Goal: Task Accomplishment & Management: Manage account settings

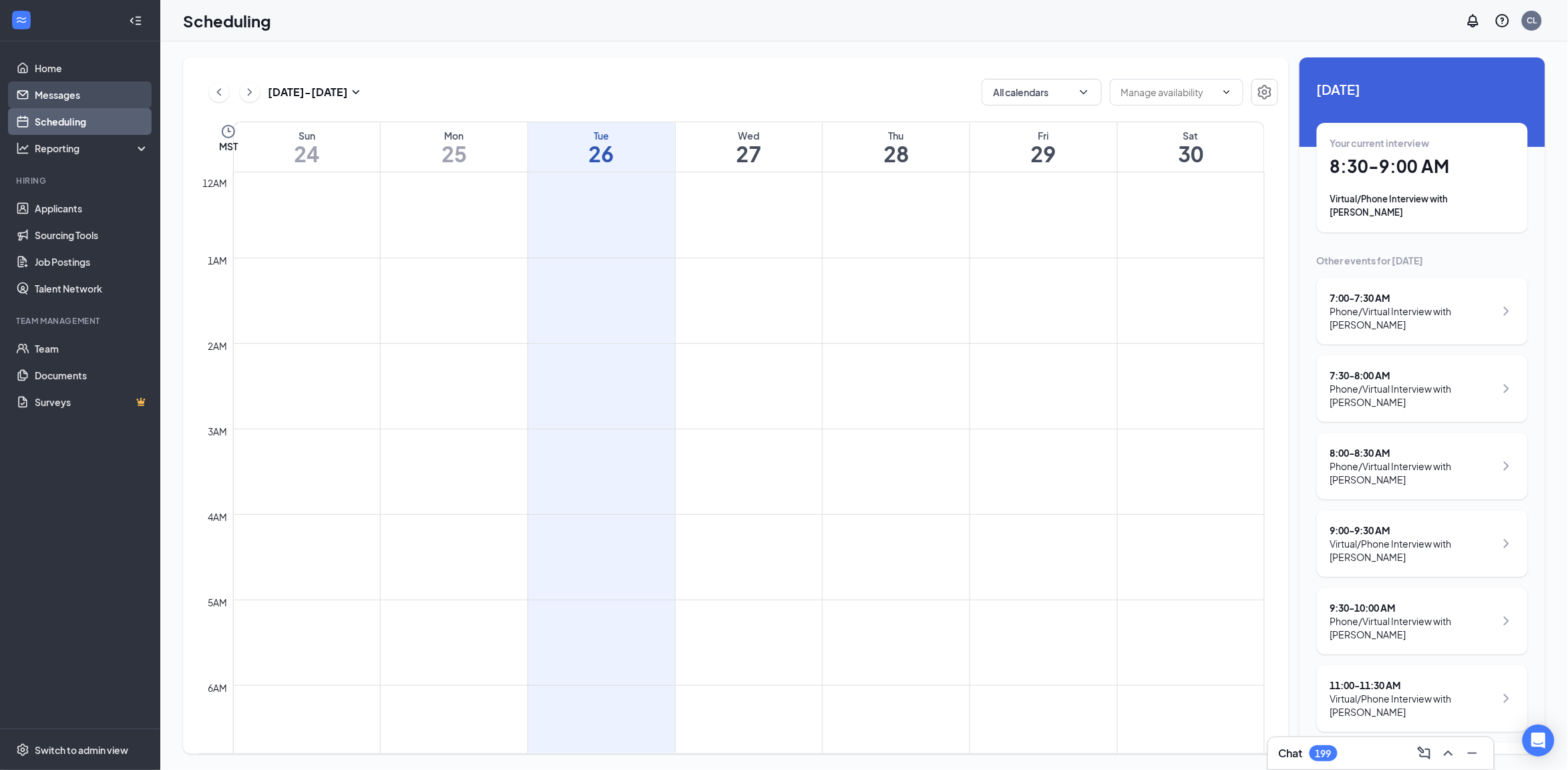
scroll to position [740, 0]
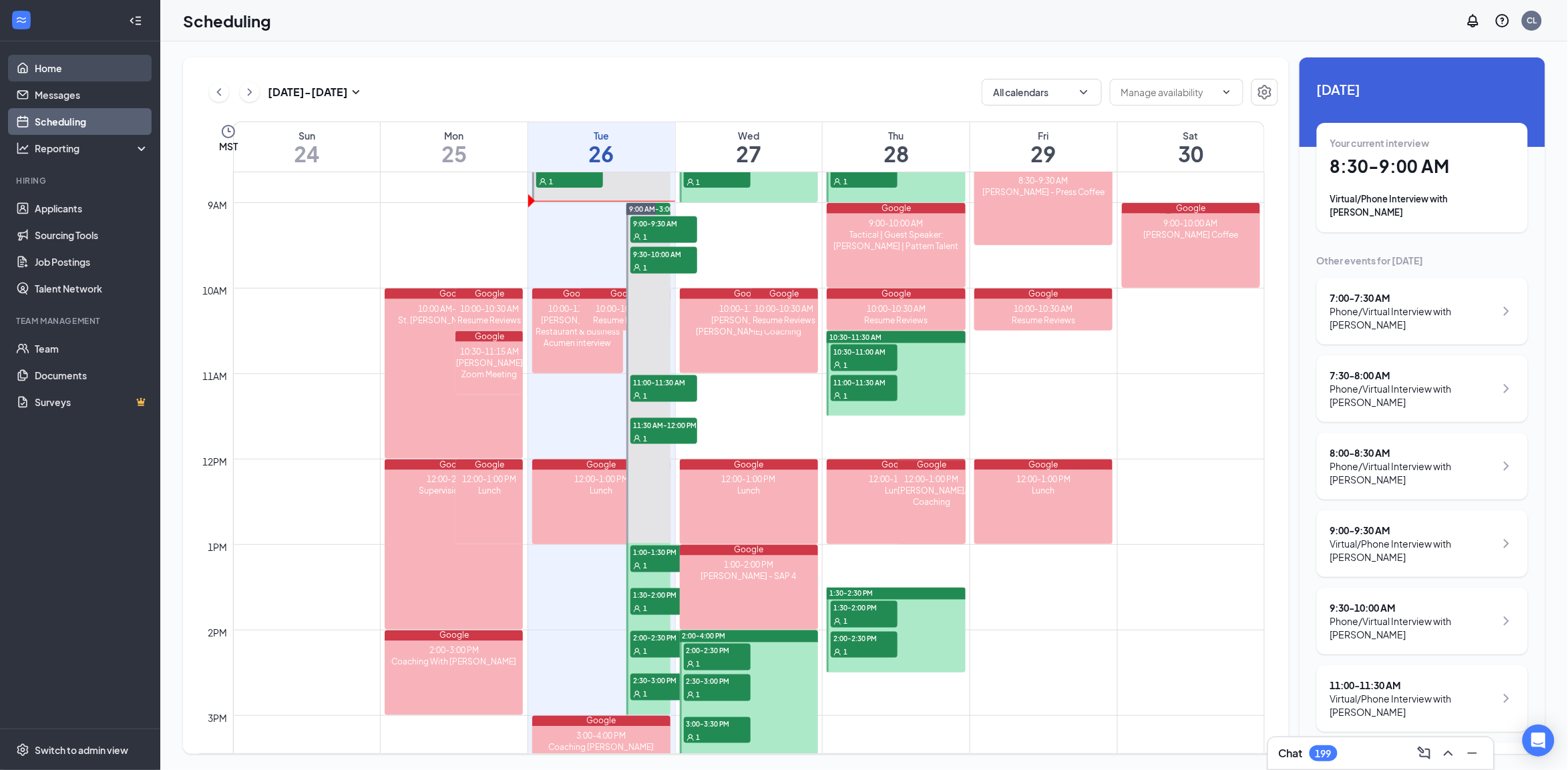
click at [62, 74] on link "Home" at bounding box center [92, 68] width 115 height 27
click at [62, 69] on link "Home" at bounding box center [92, 68] width 115 height 27
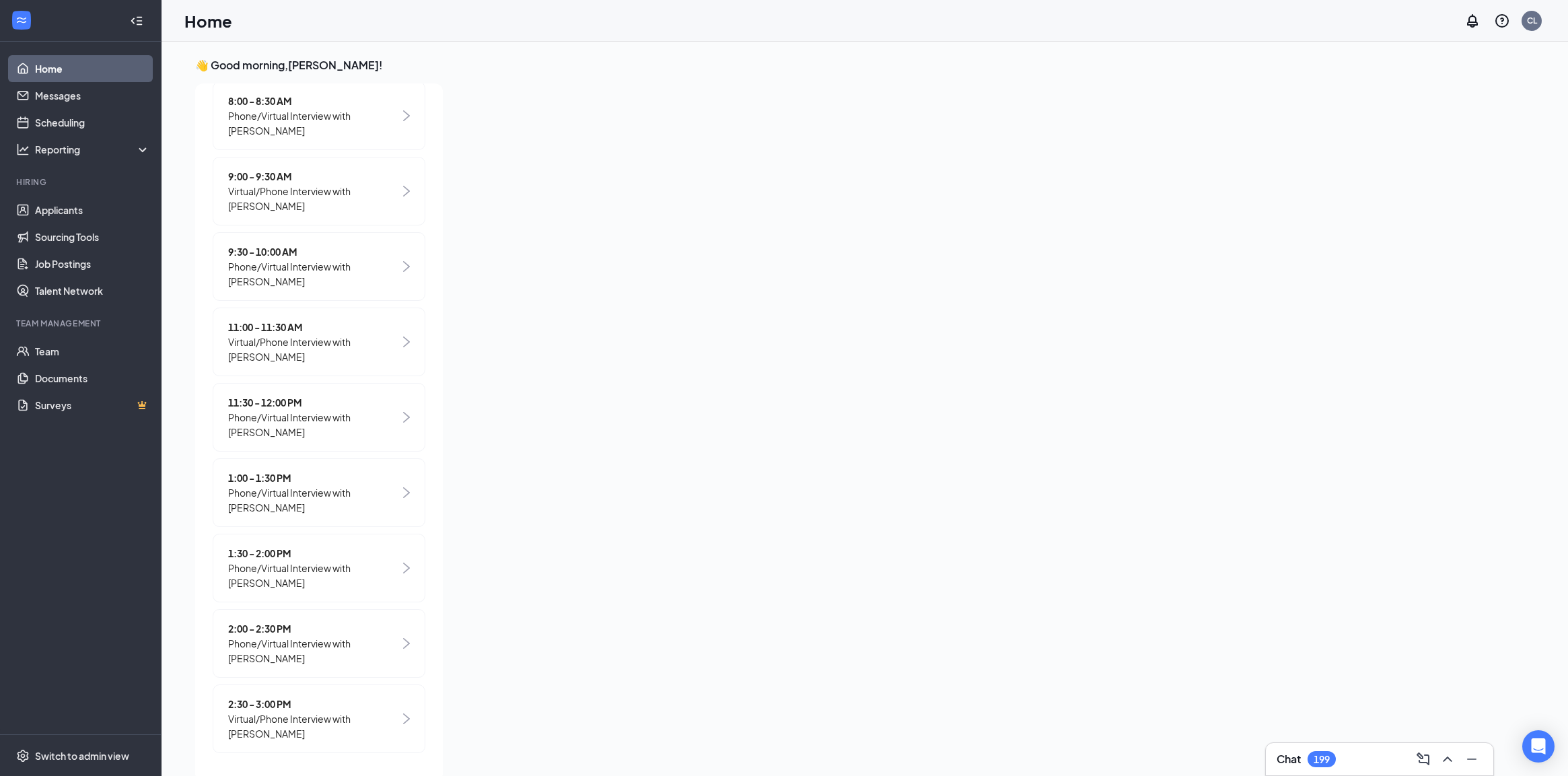
scroll to position [432, 0]
click at [346, 280] on span "Virtual/Phone Interview with [PERSON_NAME]" at bounding box center [313, 281] width 172 height 30
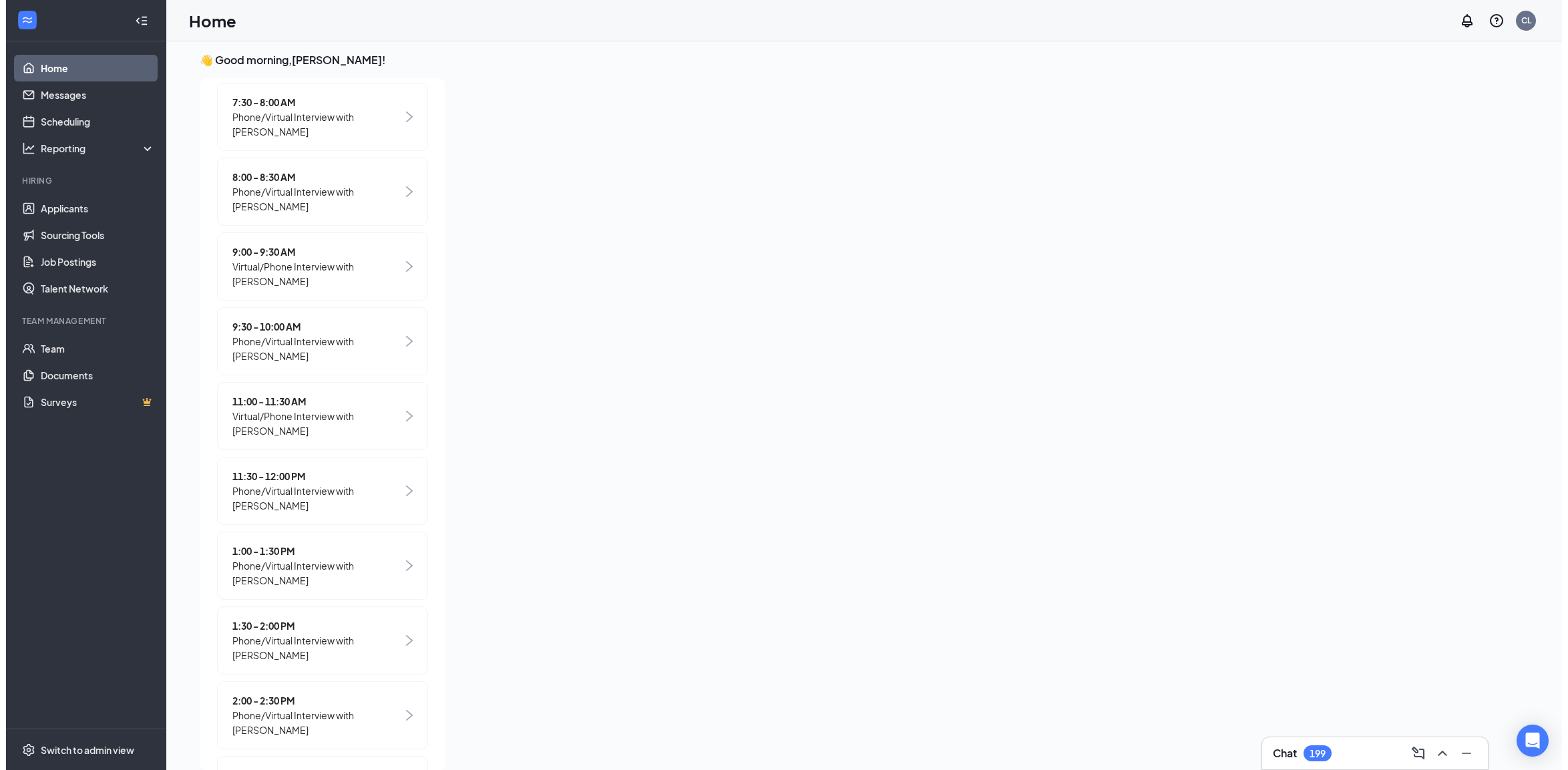
scroll to position [0, 0]
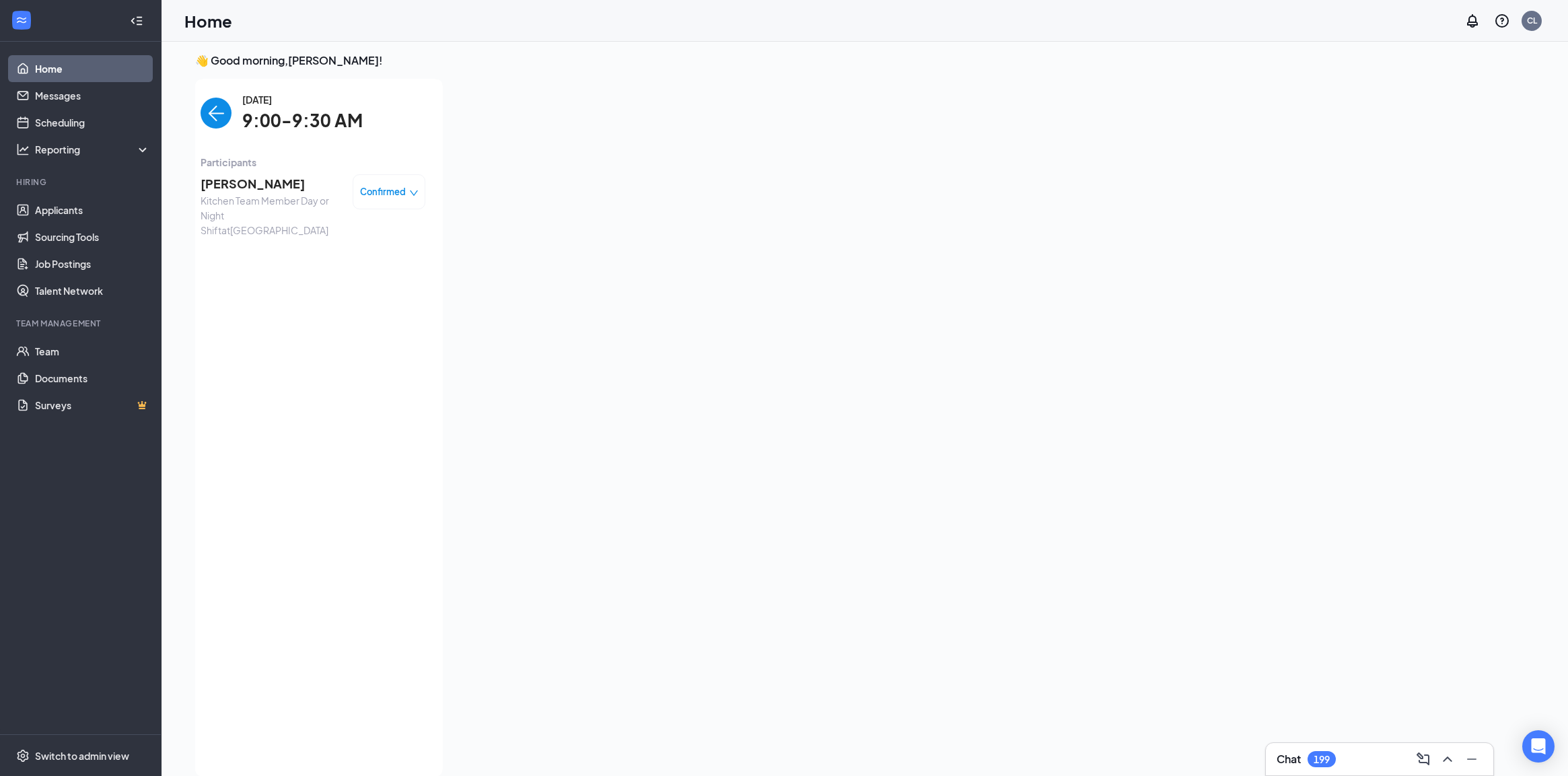
click at [268, 187] on span "[PERSON_NAME]" at bounding box center [271, 184] width 141 height 19
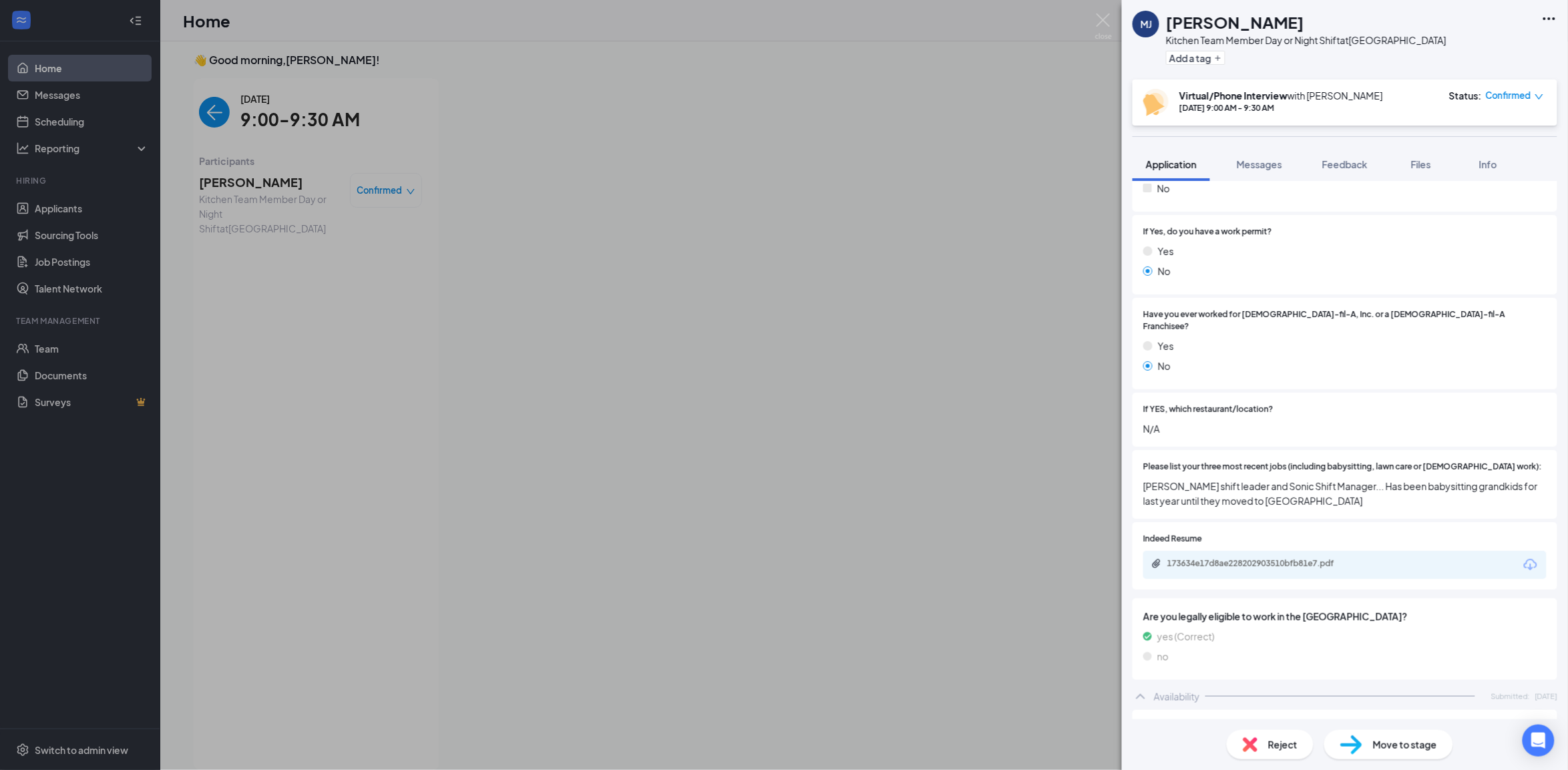
scroll to position [417, 0]
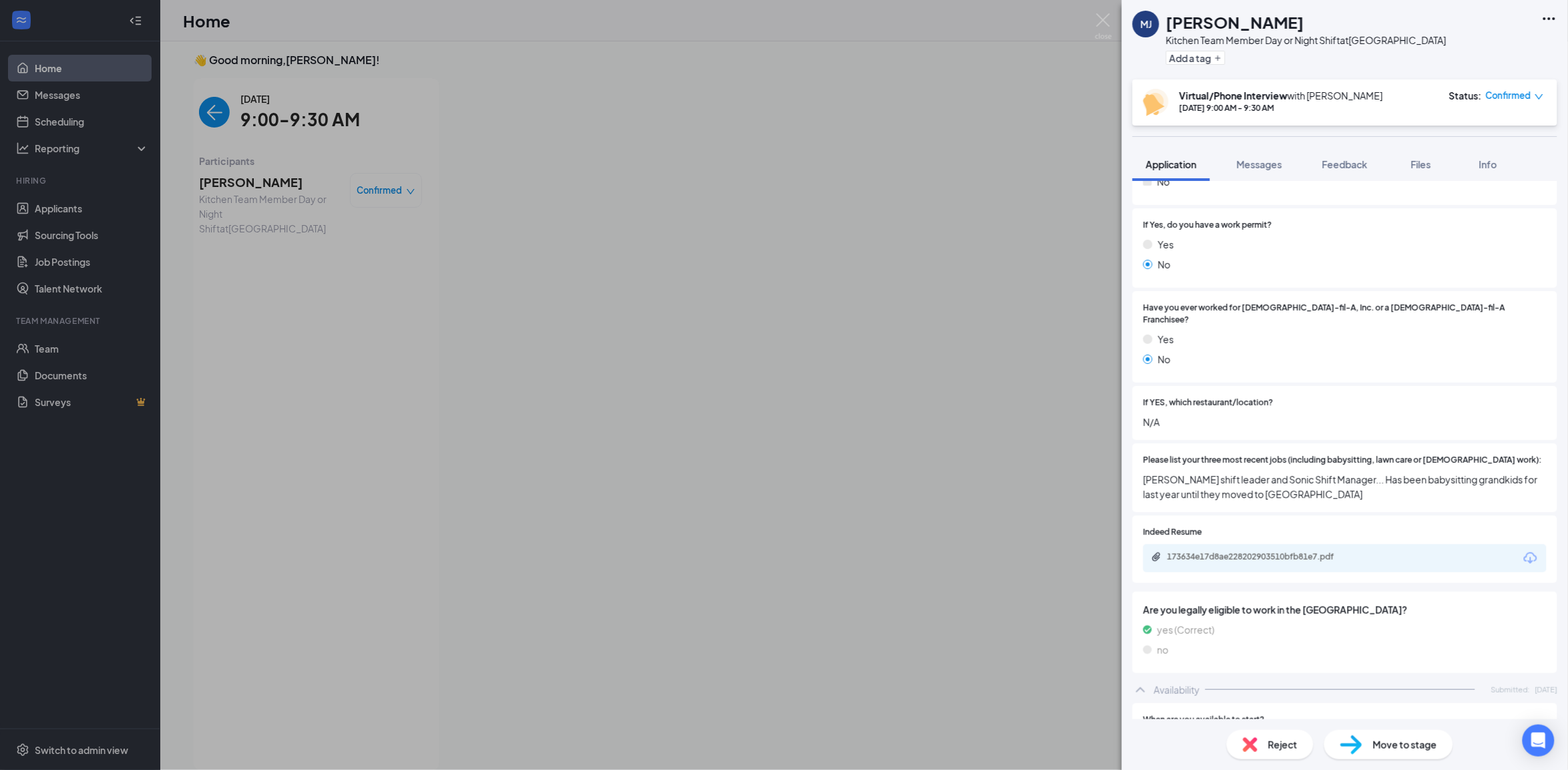
click at [1270, 552] on div "173634e17d8ae228202903510bfb81e7.pdf" at bounding box center [1260, 556] width 187 height 11
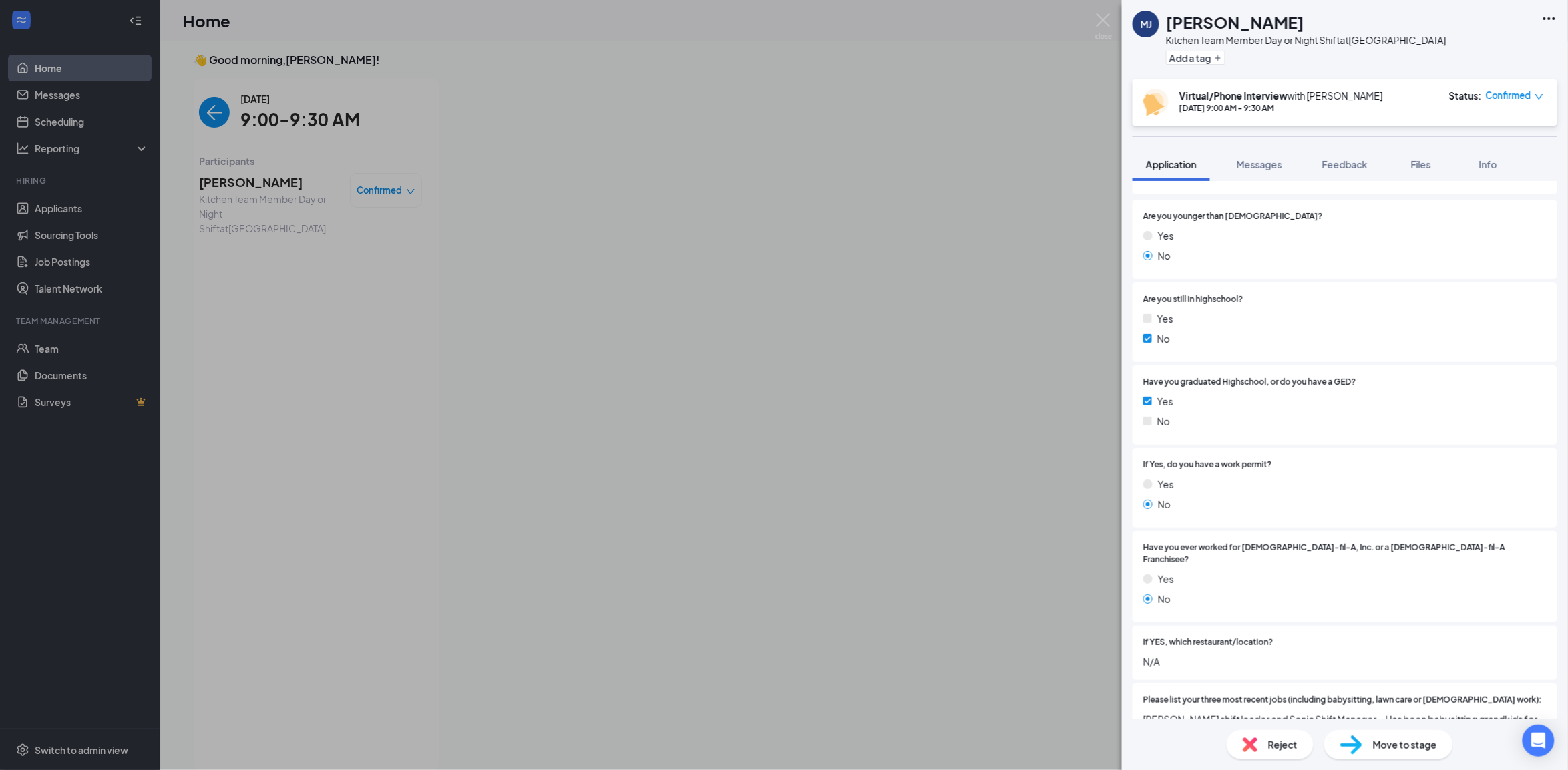
scroll to position [0, 0]
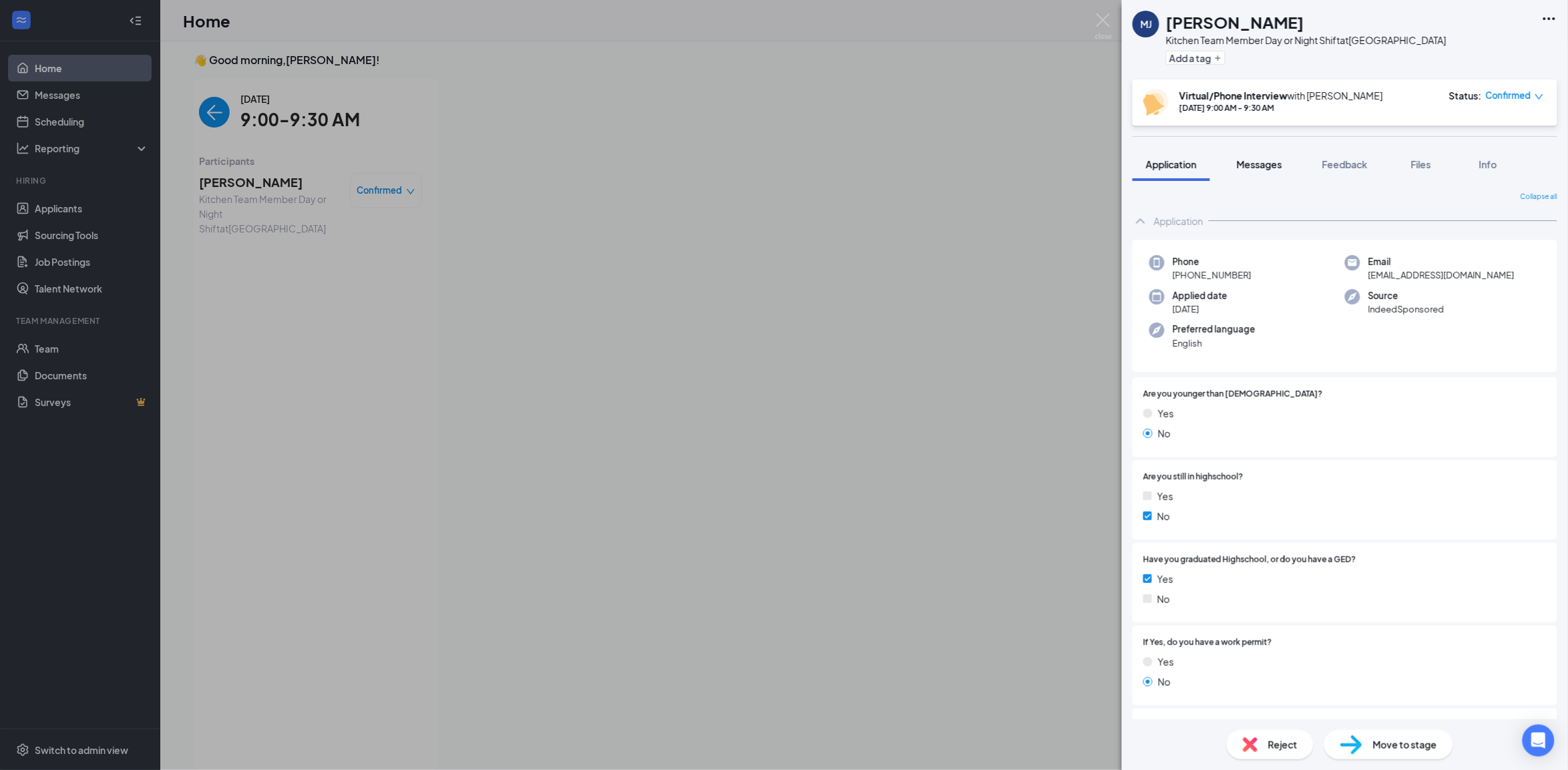
drag, startPoint x: 1279, startPoint y: 151, endPoint x: 1270, endPoint y: 165, distance: 16.6
click at [1279, 152] on button "Messages" at bounding box center [1259, 164] width 72 height 33
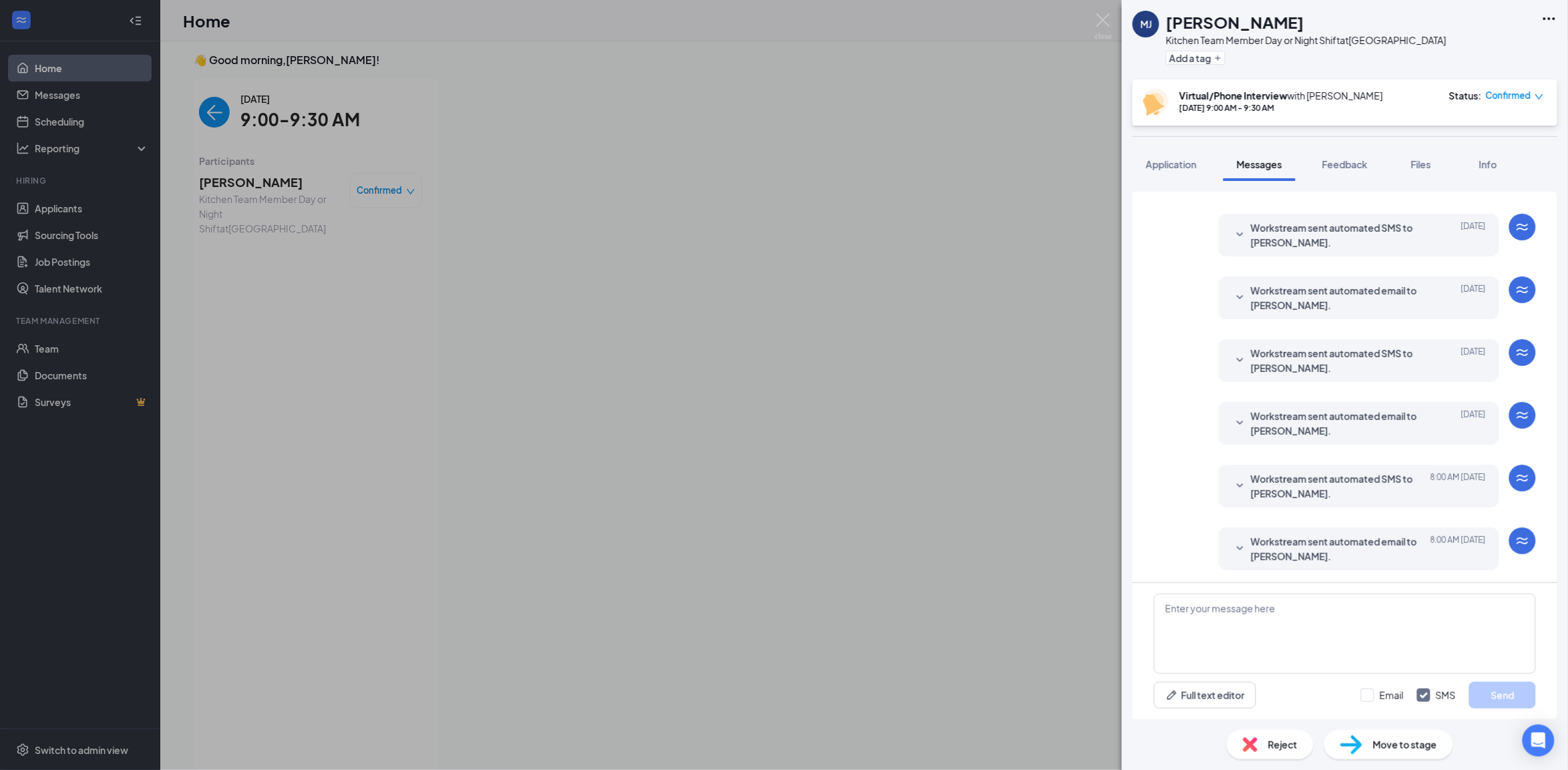
scroll to position [231, 0]
click at [1268, 408] on span "Workstream sent automated email to [PERSON_NAME]." at bounding box center [1338, 423] width 175 height 30
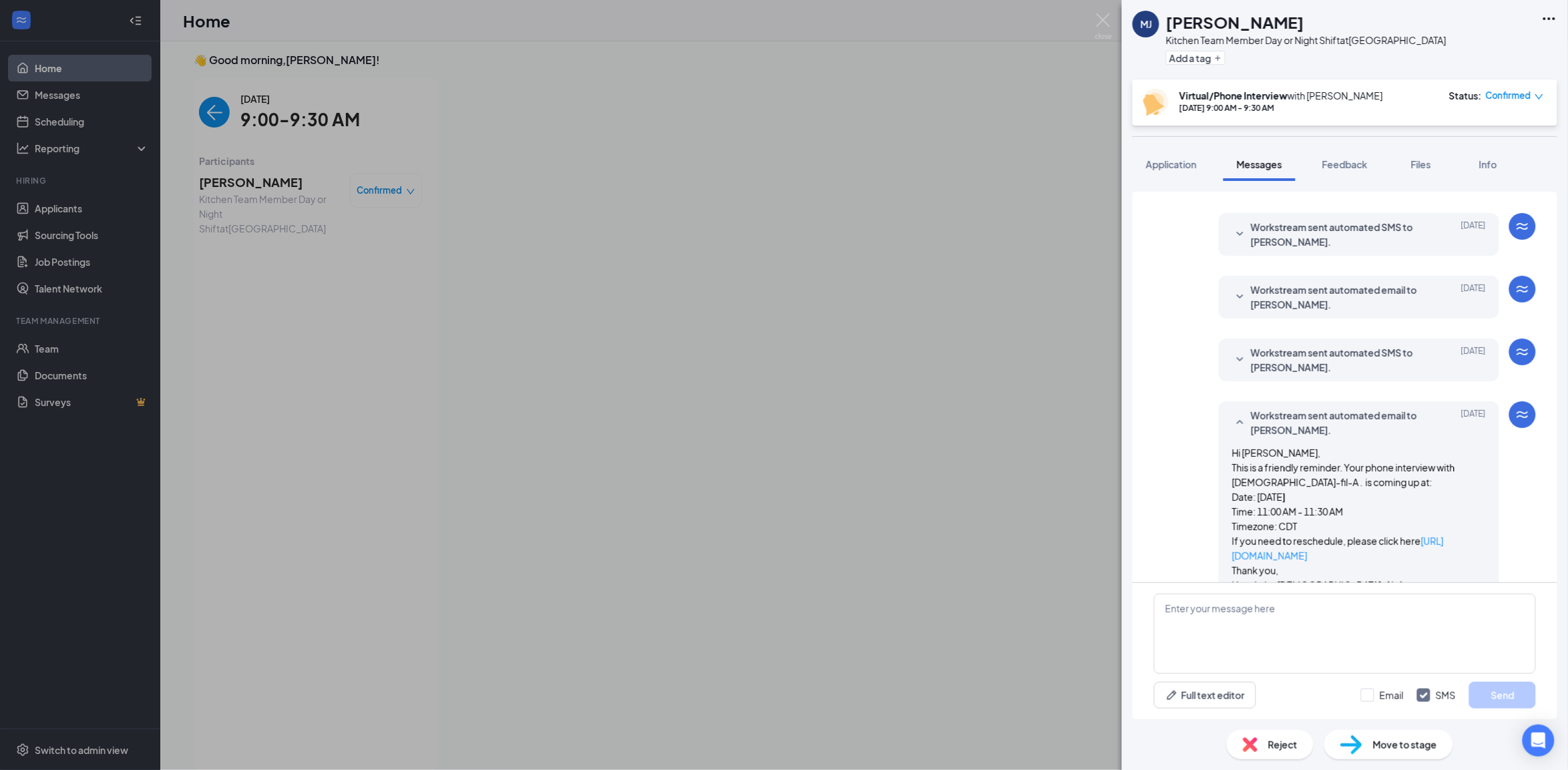
click at [1268, 418] on span "Workstream sent automated email to [PERSON_NAME]." at bounding box center [1338, 423] width 175 height 30
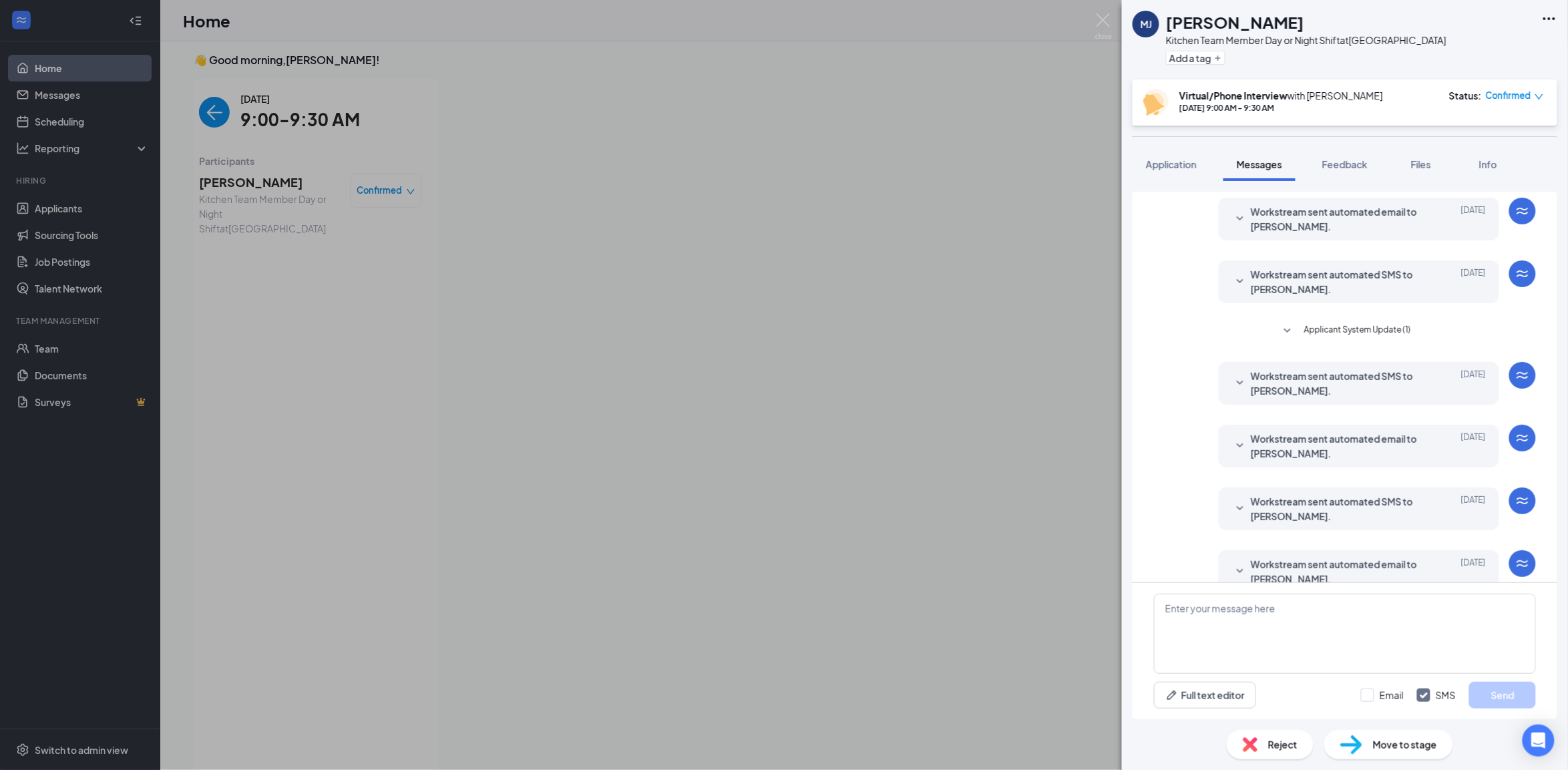
scroll to position [83, 0]
click at [1264, 388] on span "Workstream sent automated SMS to [PERSON_NAME]." at bounding box center [1338, 382] width 175 height 30
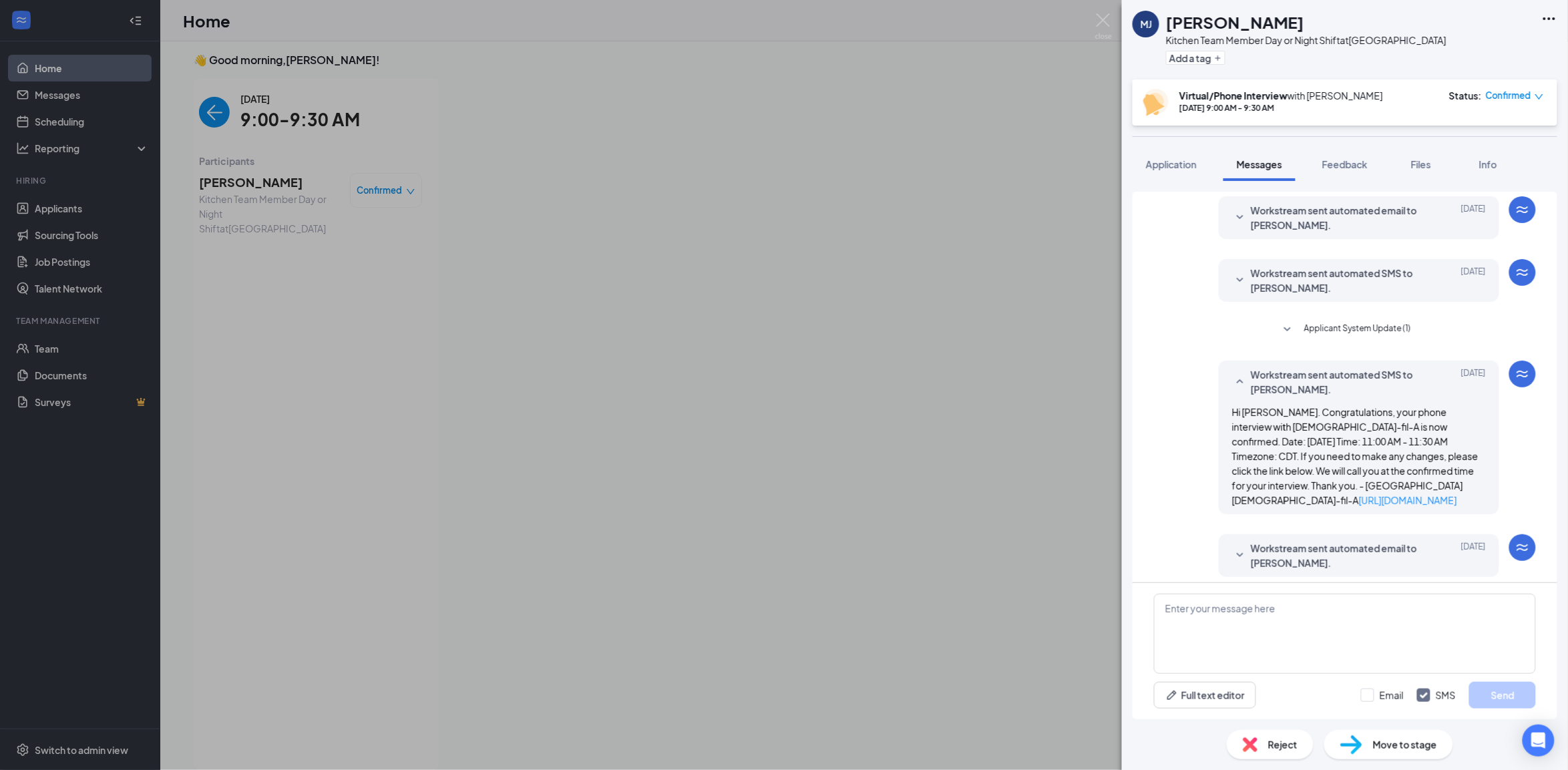
click at [1264, 388] on span "Workstream sent automated SMS to [PERSON_NAME]." at bounding box center [1338, 382] width 175 height 30
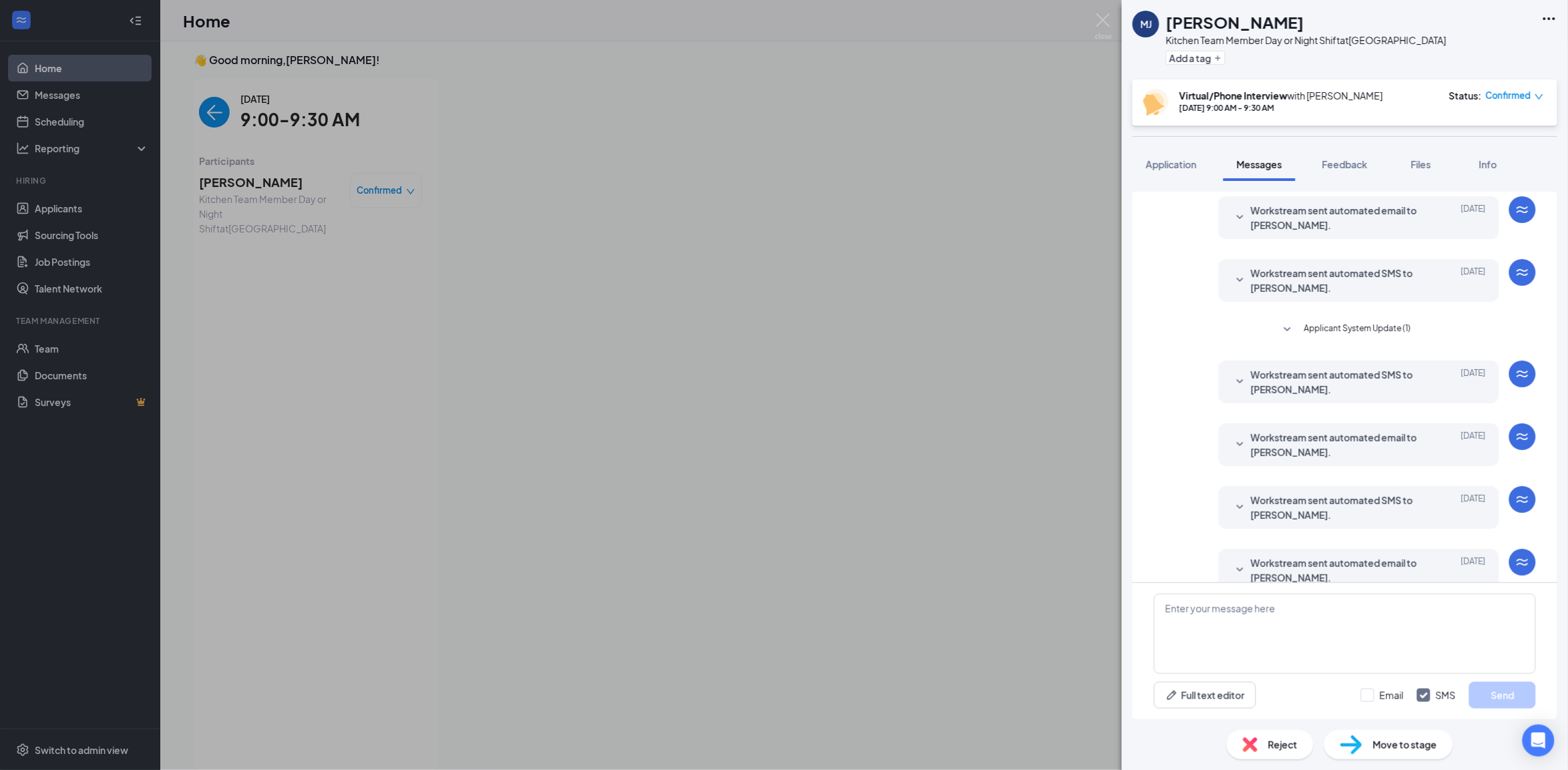
scroll to position [0, 0]
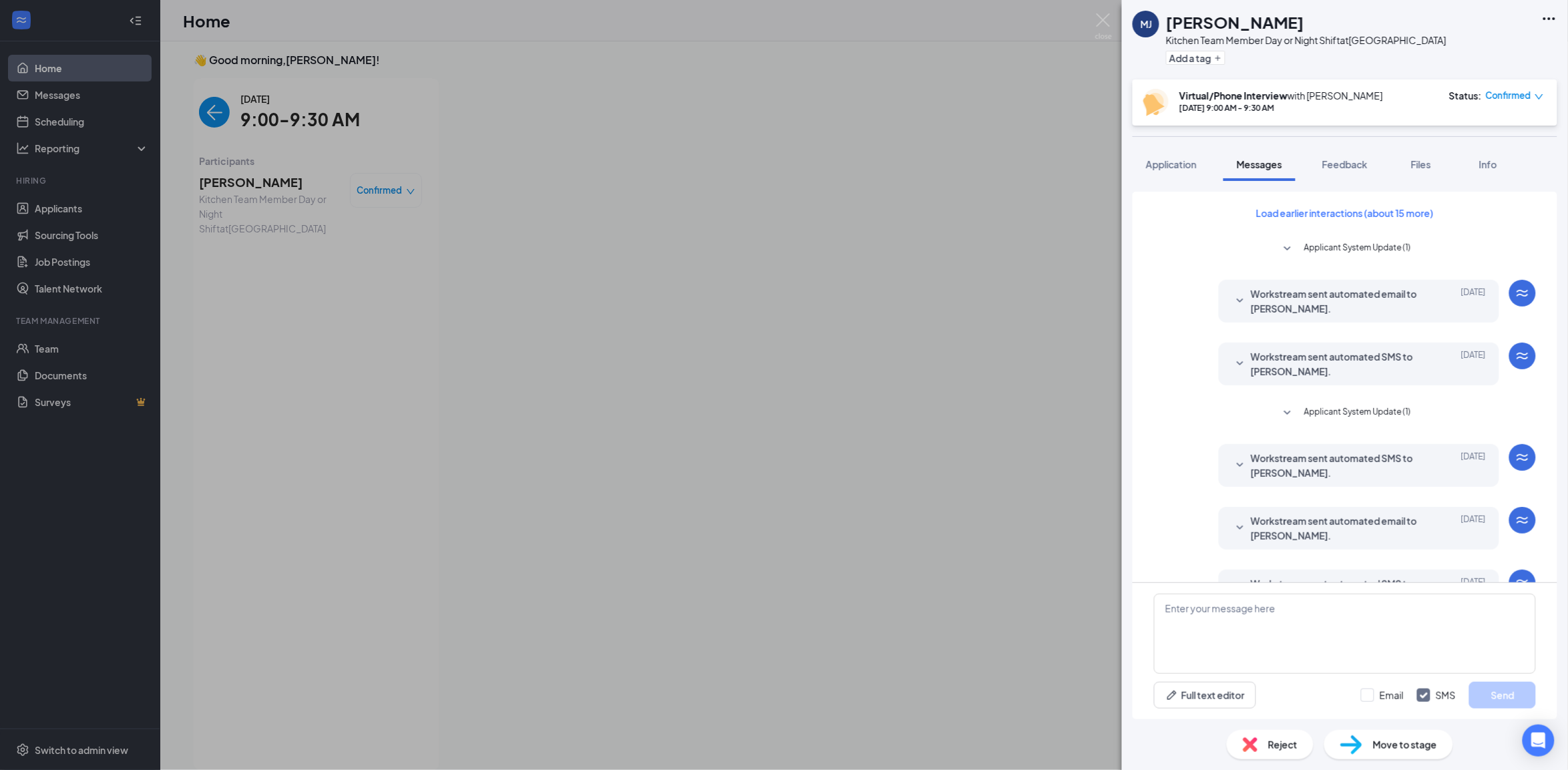
click at [1267, 297] on span "Workstream sent automated email to [PERSON_NAME]." at bounding box center [1338, 301] width 175 height 30
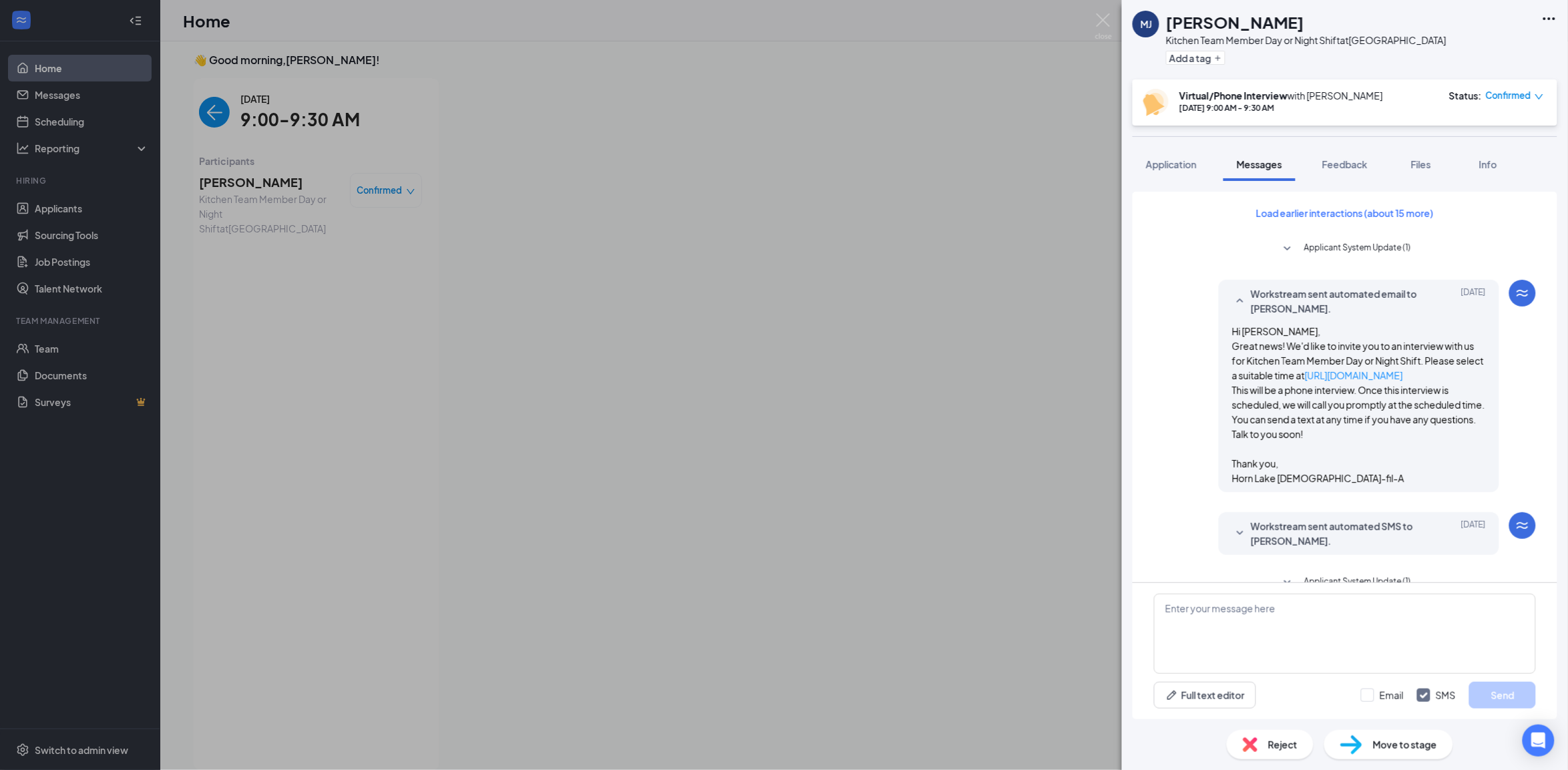
click at [1267, 297] on span "Workstream sent automated email to [PERSON_NAME]." at bounding box center [1338, 301] width 175 height 30
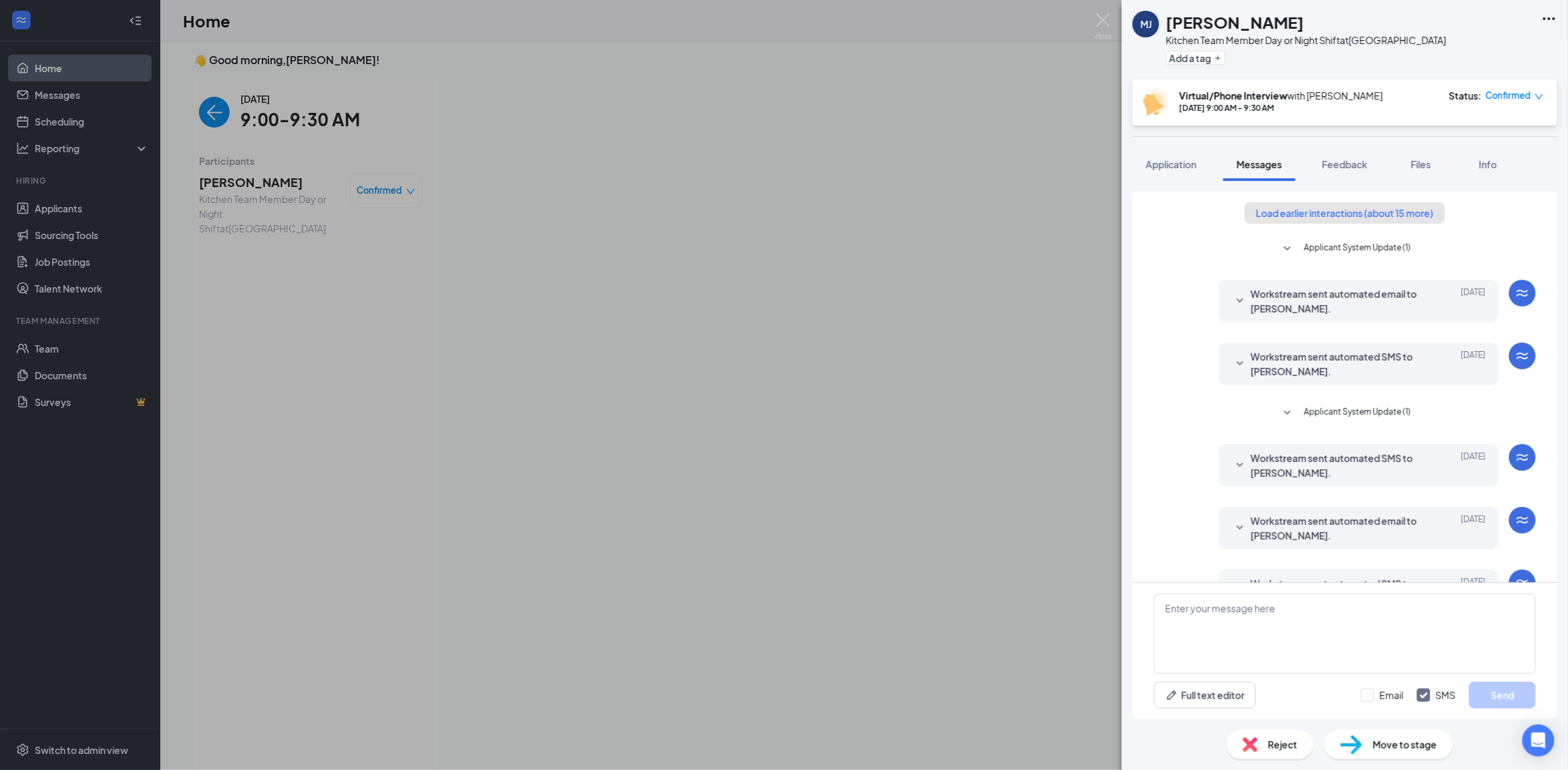
click at [1309, 214] on button "Load earlier interactions (about 15 more)" at bounding box center [1345, 213] width 200 height 21
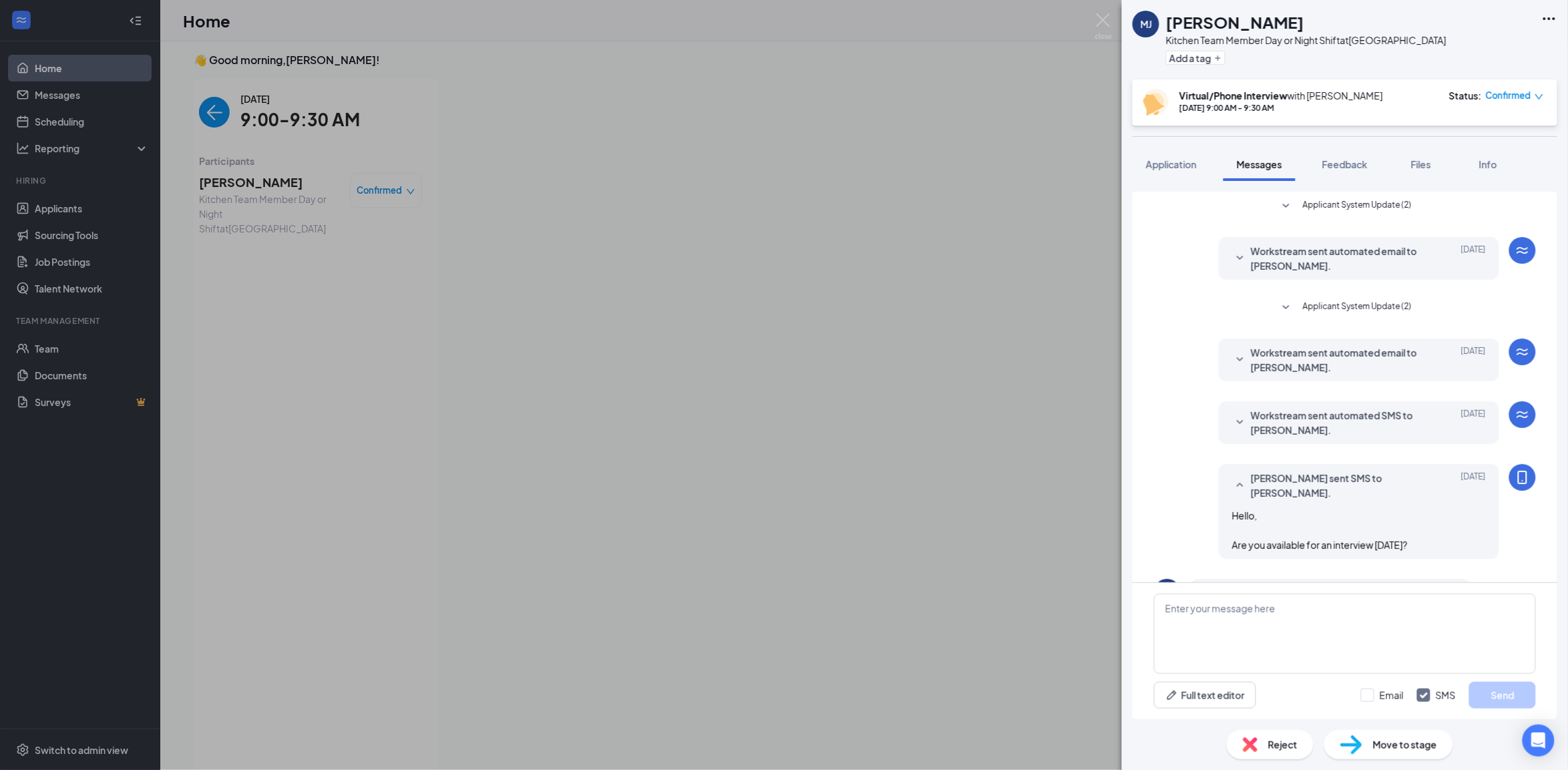
click at [1257, 366] on span "Workstream sent automated email to [PERSON_NAME]." at bounding box center [1338, 360] width 175 height 30
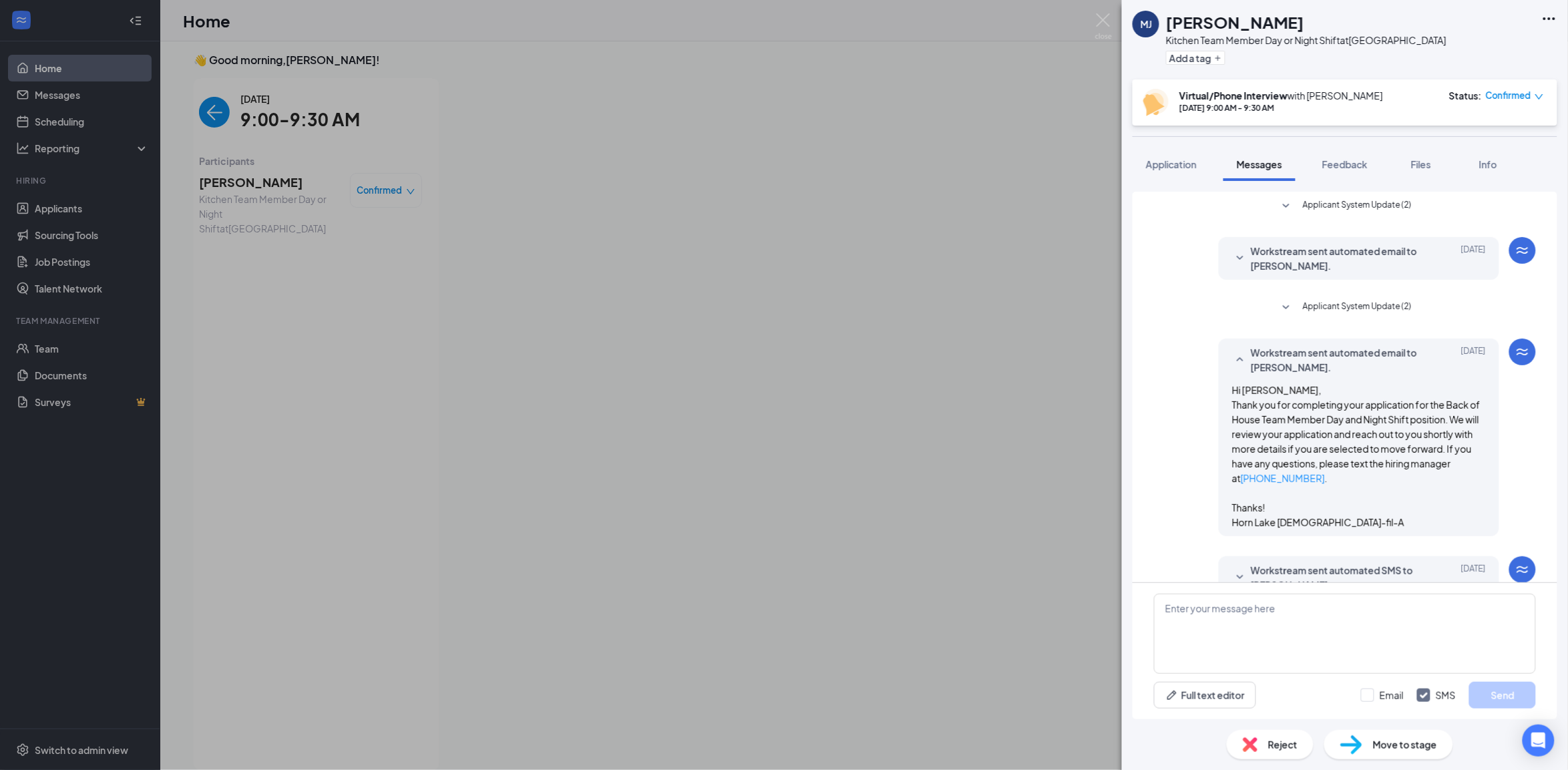
click at [1257, 366] on span "Workstream sent automated email to [PERSON_NAME]." at bounding box center [1338, 360] width 175 height 30
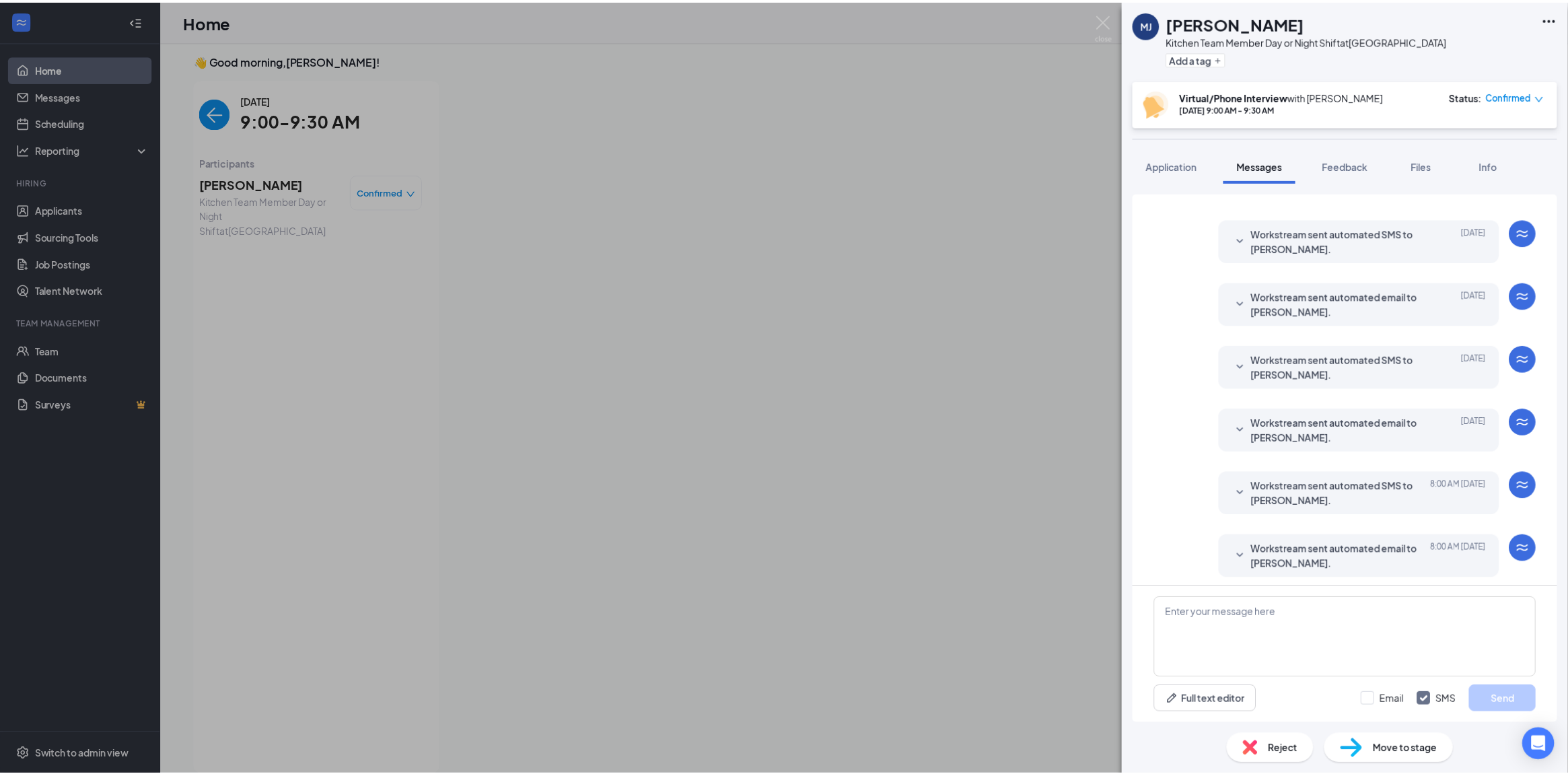
scroll to position [1124, 0]
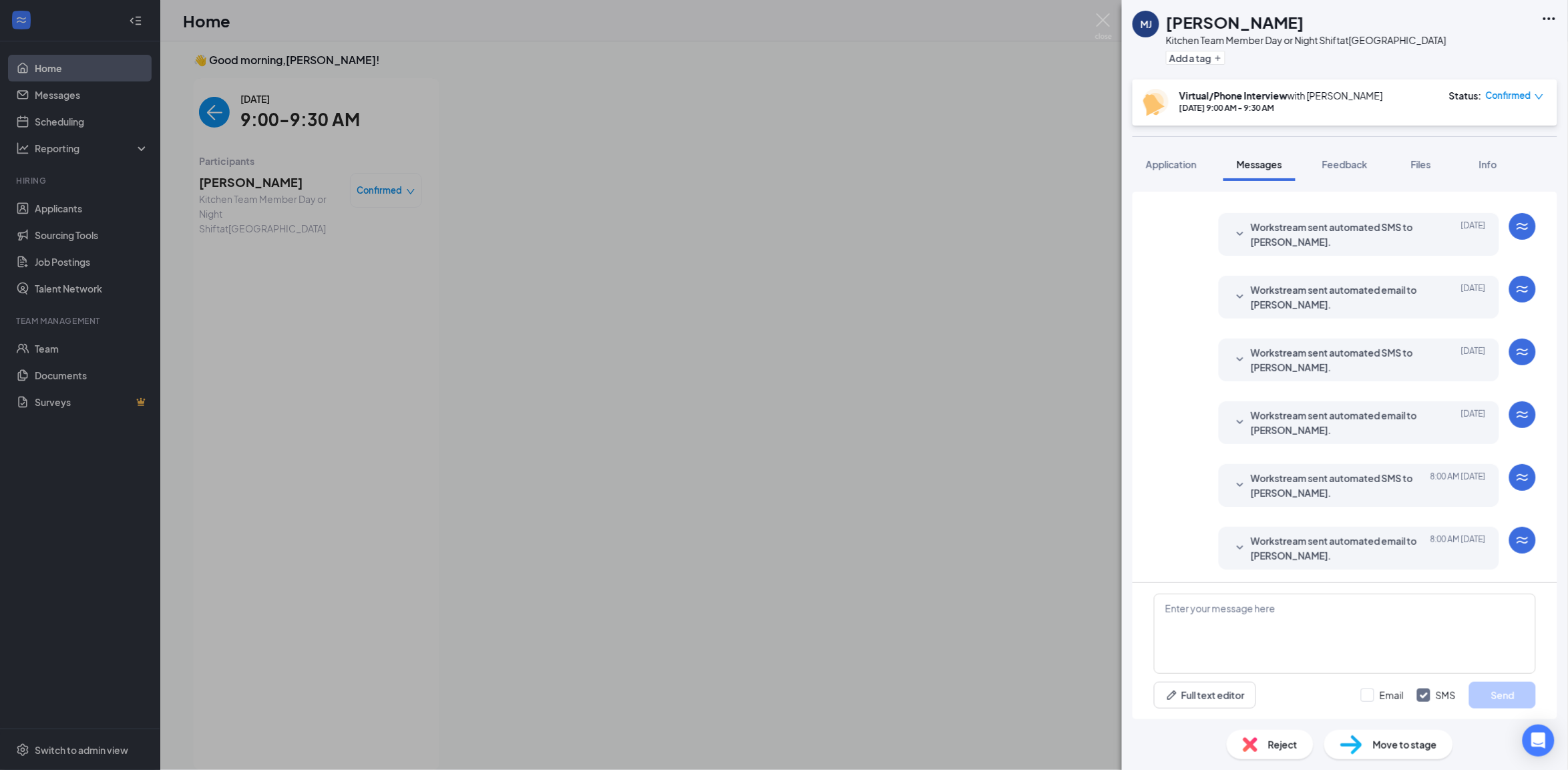
click at [1204, 419] on div "Workstream sent automated email to [PERSON_NAME]. [DATE] Hi [PERSON_NAME], This…" at bounding box center [1345, 426] width 382 height 49
click at [1012, 174] on div "[PERSON_NAME] Kitchen Team Member Day or Night Shift at [GEOGRAPHIC_DATA] Add a…" at bounding box center [784, 385] width 1568 height 770
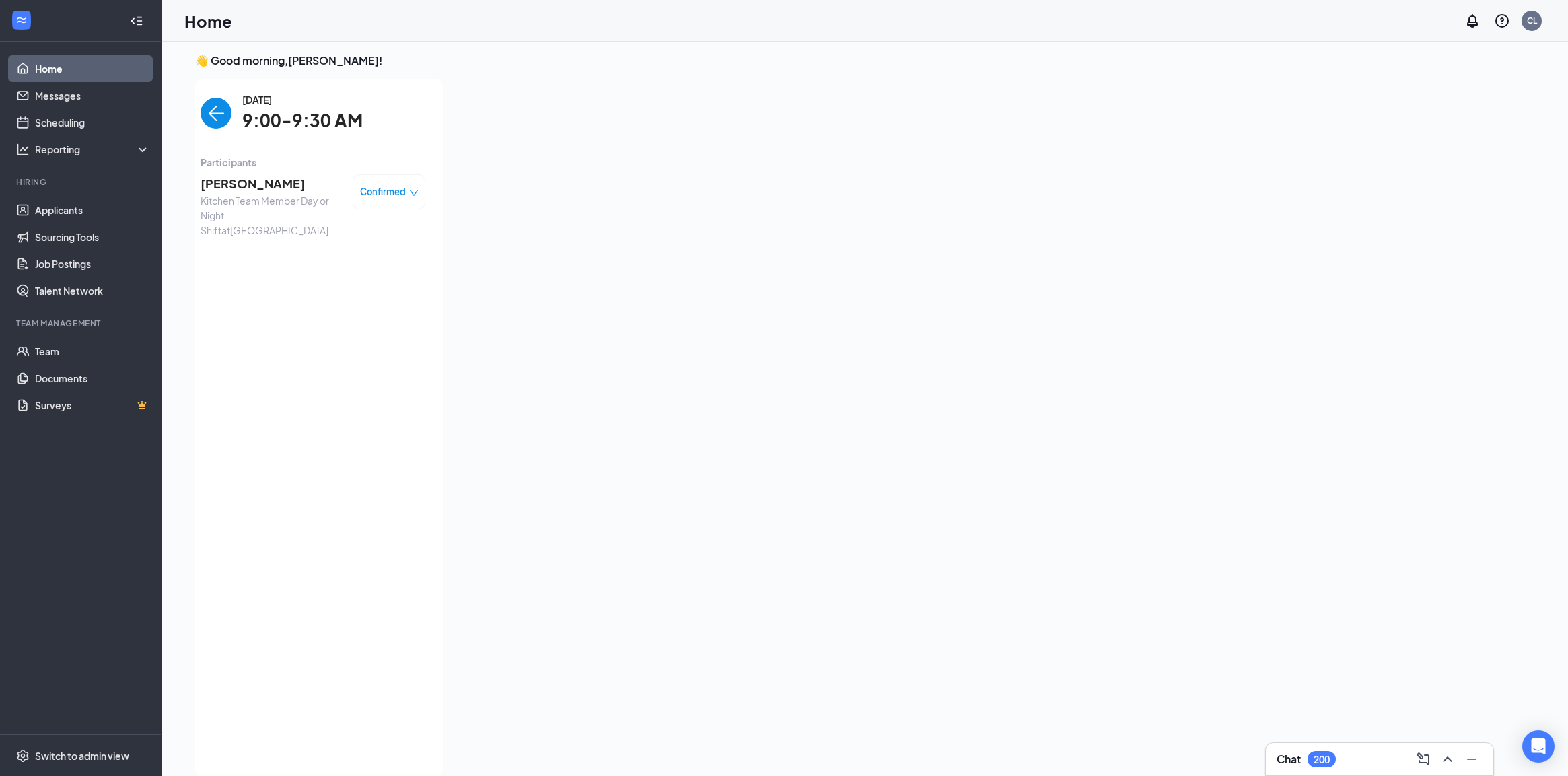
click at [204, 104] on img "back-button" at bounding box center [215, 113] width 31 height 31
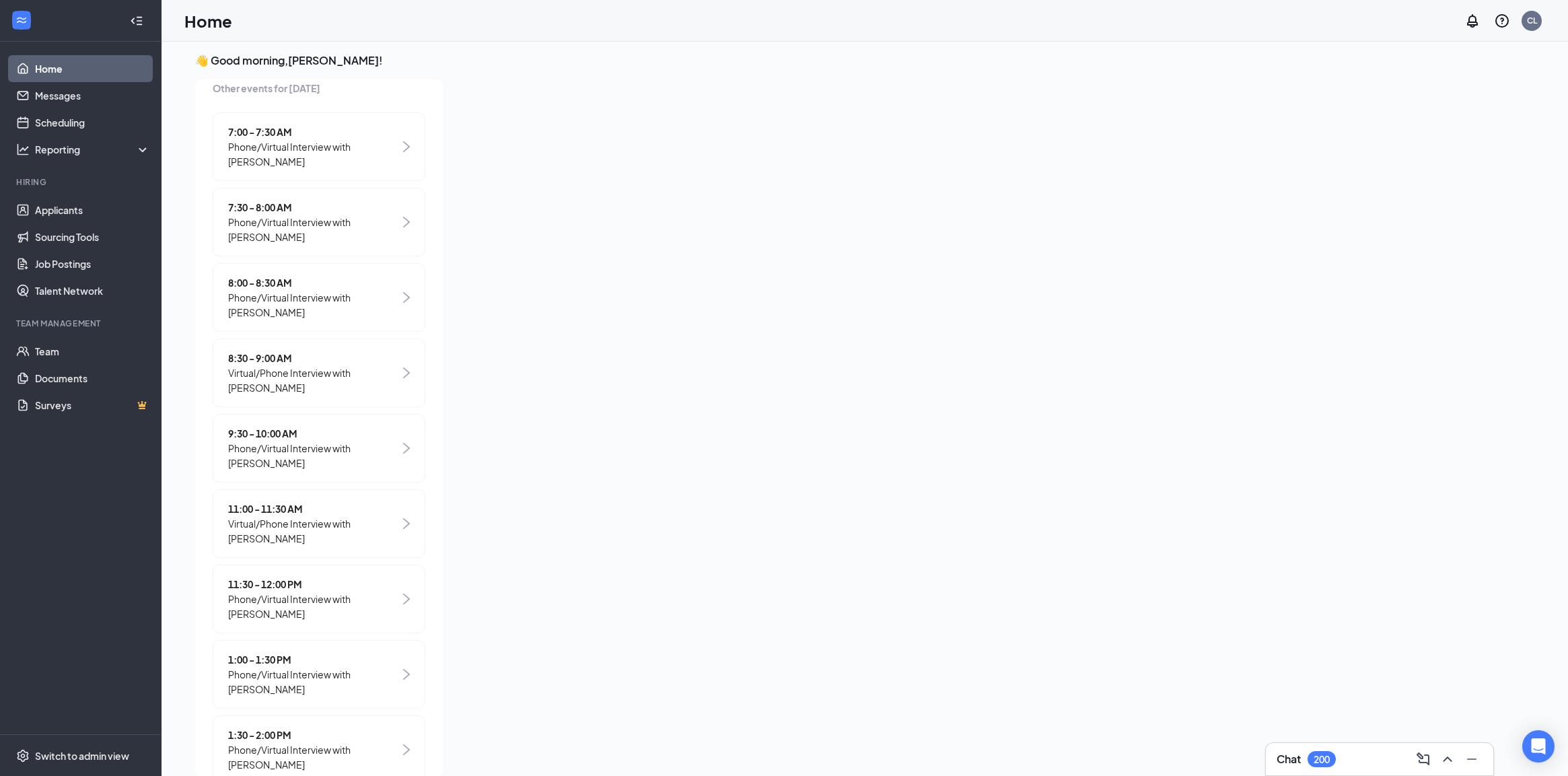
scroll to position [336, 0]
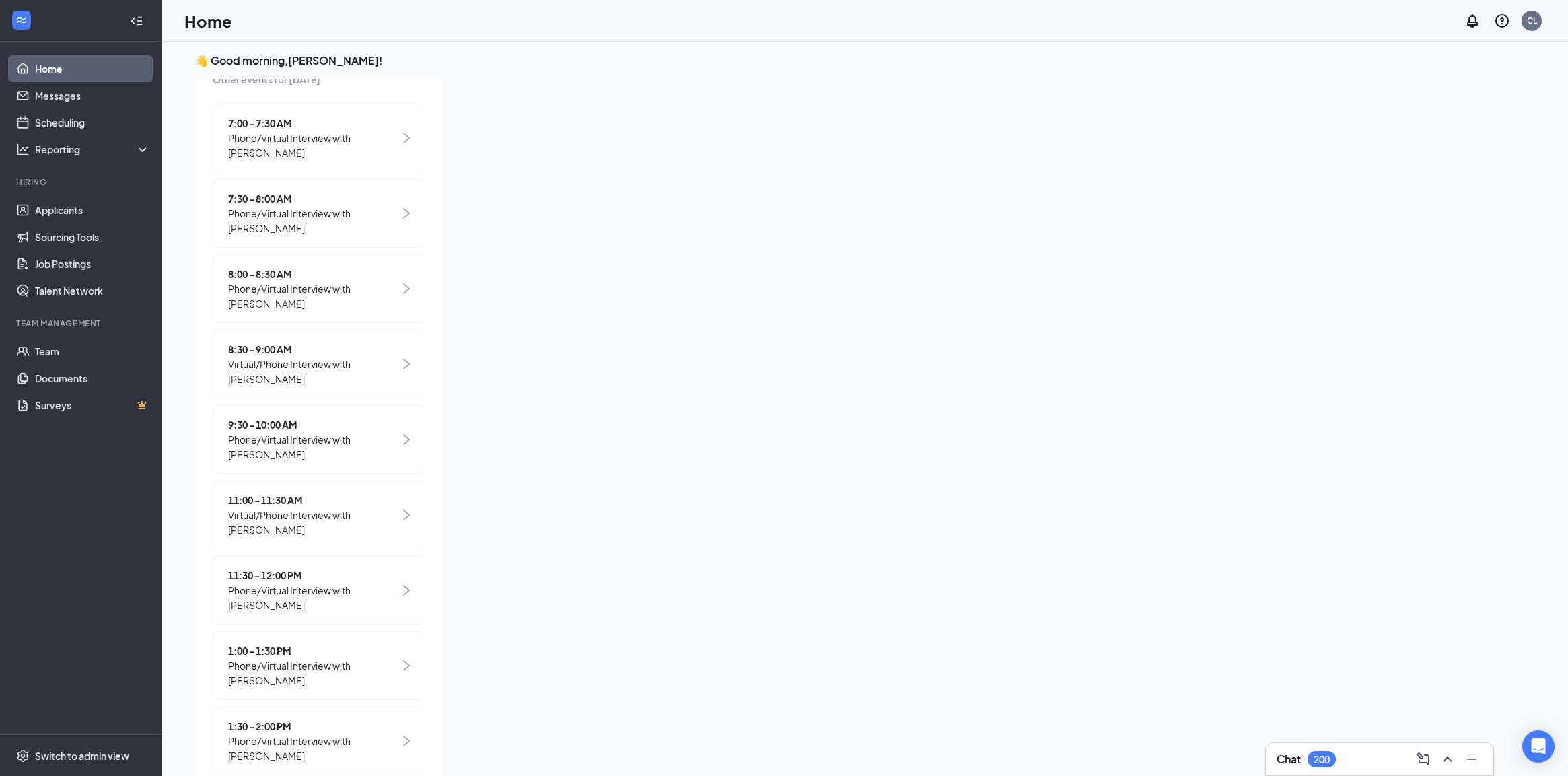
click at [318, 429] on span "9:30 - 10:00 AM" at bounding box center [313, 425] width 172 height 15
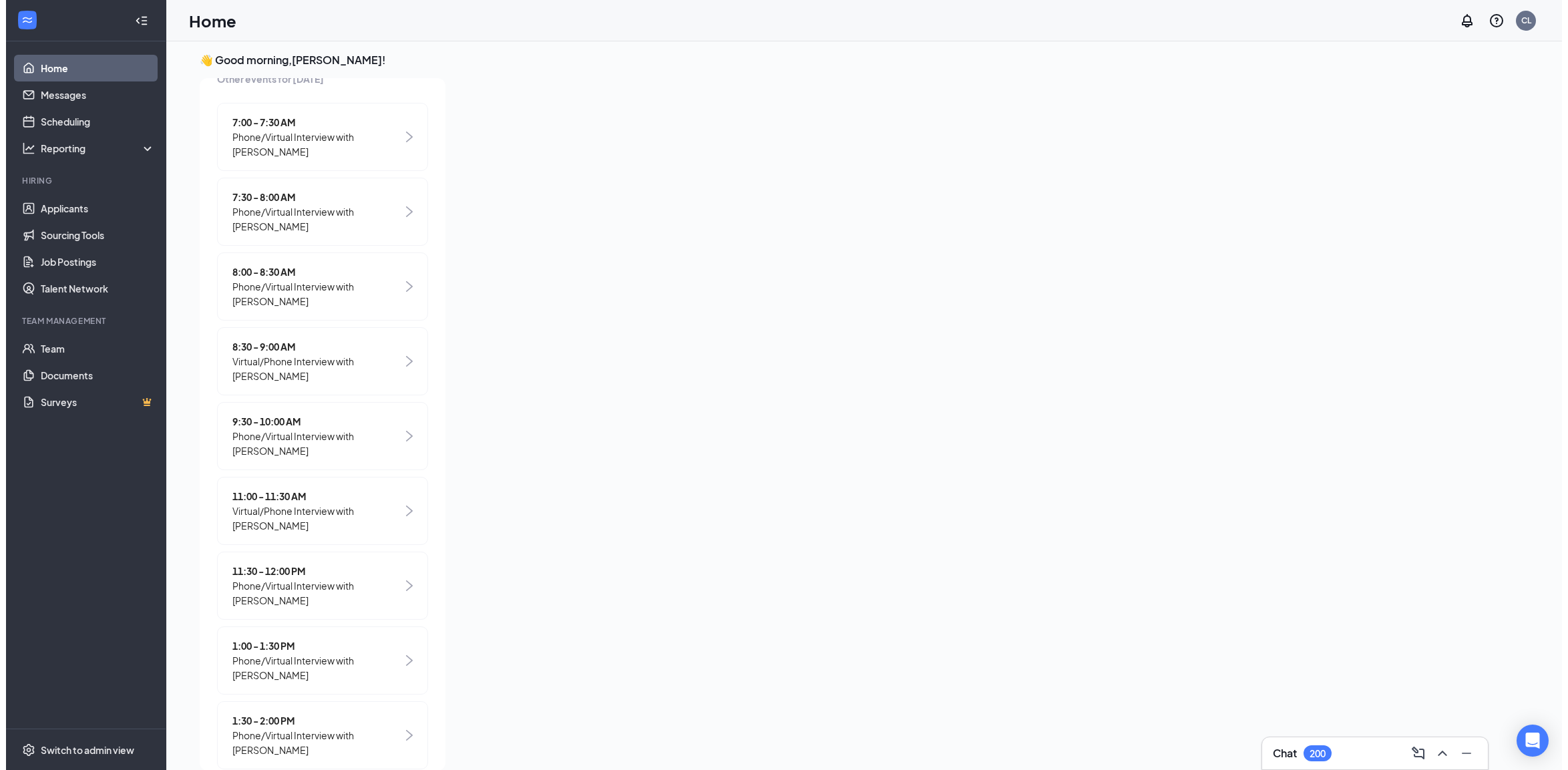
scroll to position [0, 0]
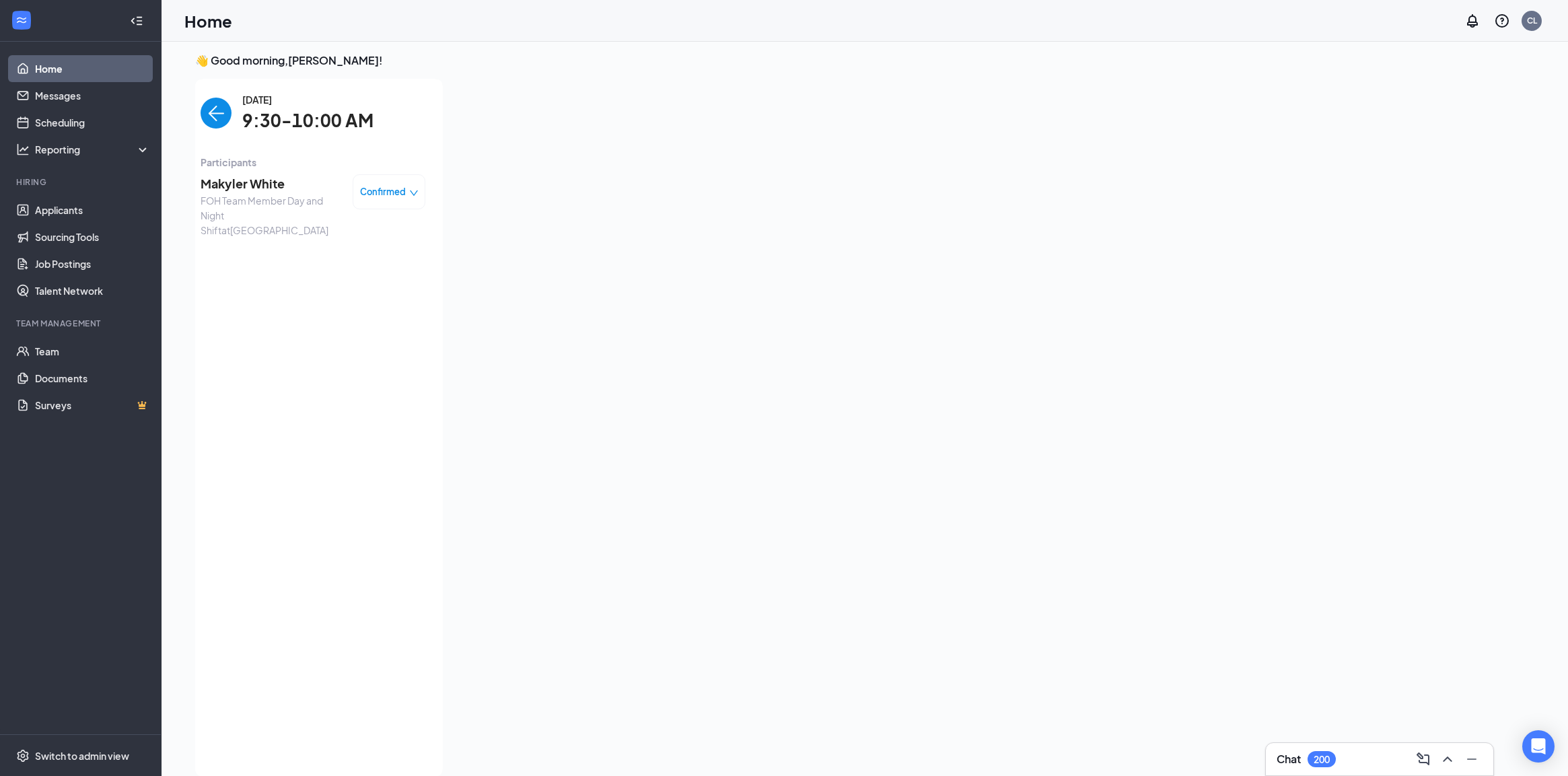
click at [232, 219] on span "FOH Team Member Day and Night Shift at [GEOGRAPHIC_DATA]" at bounding box center [271, 215] width 141 height 44
drag, startPoint x: 246, startPoint y: 196, endPoint x: 251, endPoint y: 187, distance: 10.3
click at [246, 195] on span "FOH Team Member Day and Night Shift at [GEOGRAPHIC_DATA]" at bounding box center [271, 215] width 141 height 44
click at [254, 183] on span "Makyler White" at bounding box center [271, 184] width 141 height 19
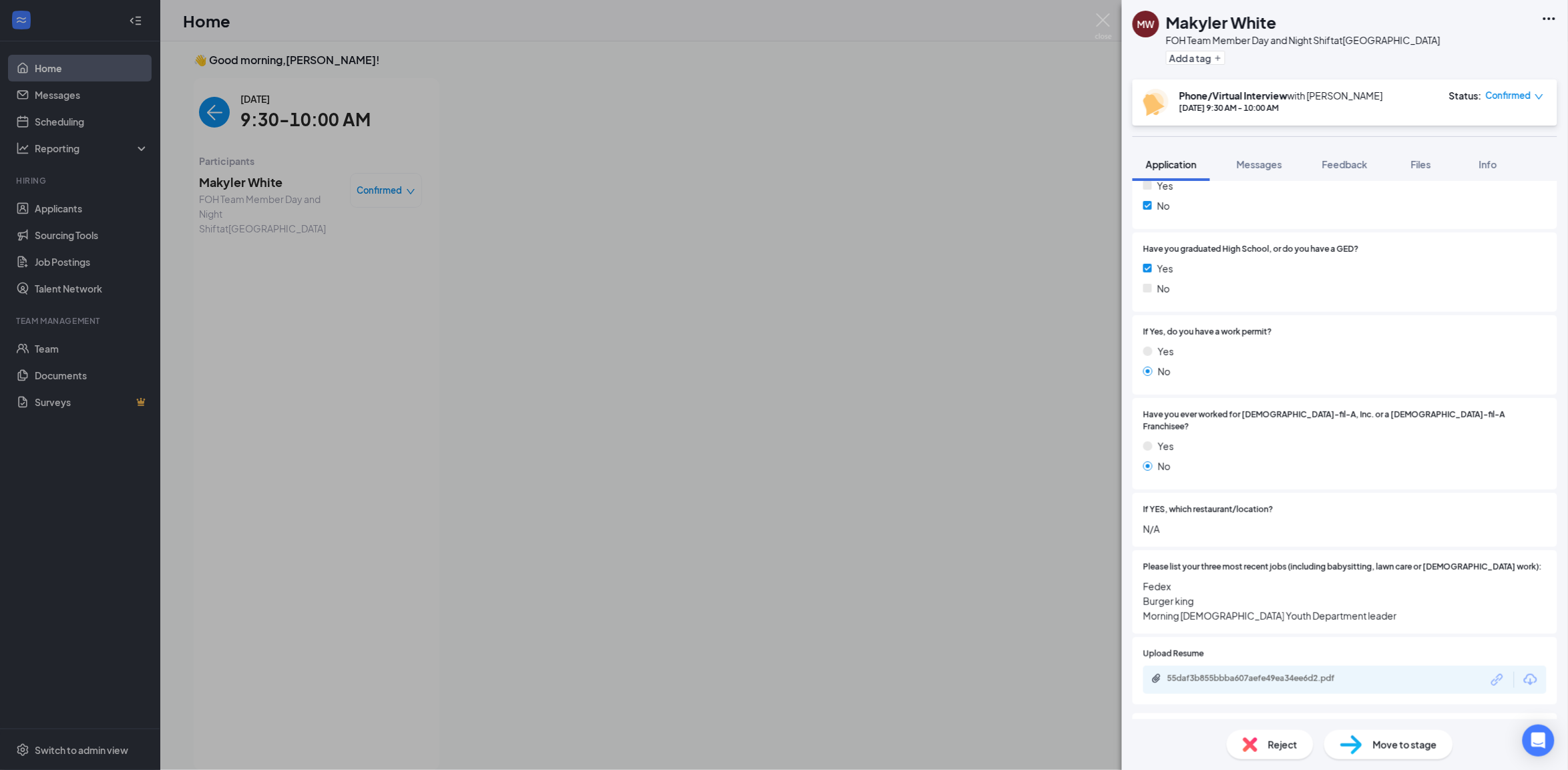
scroll to position [334, 0]
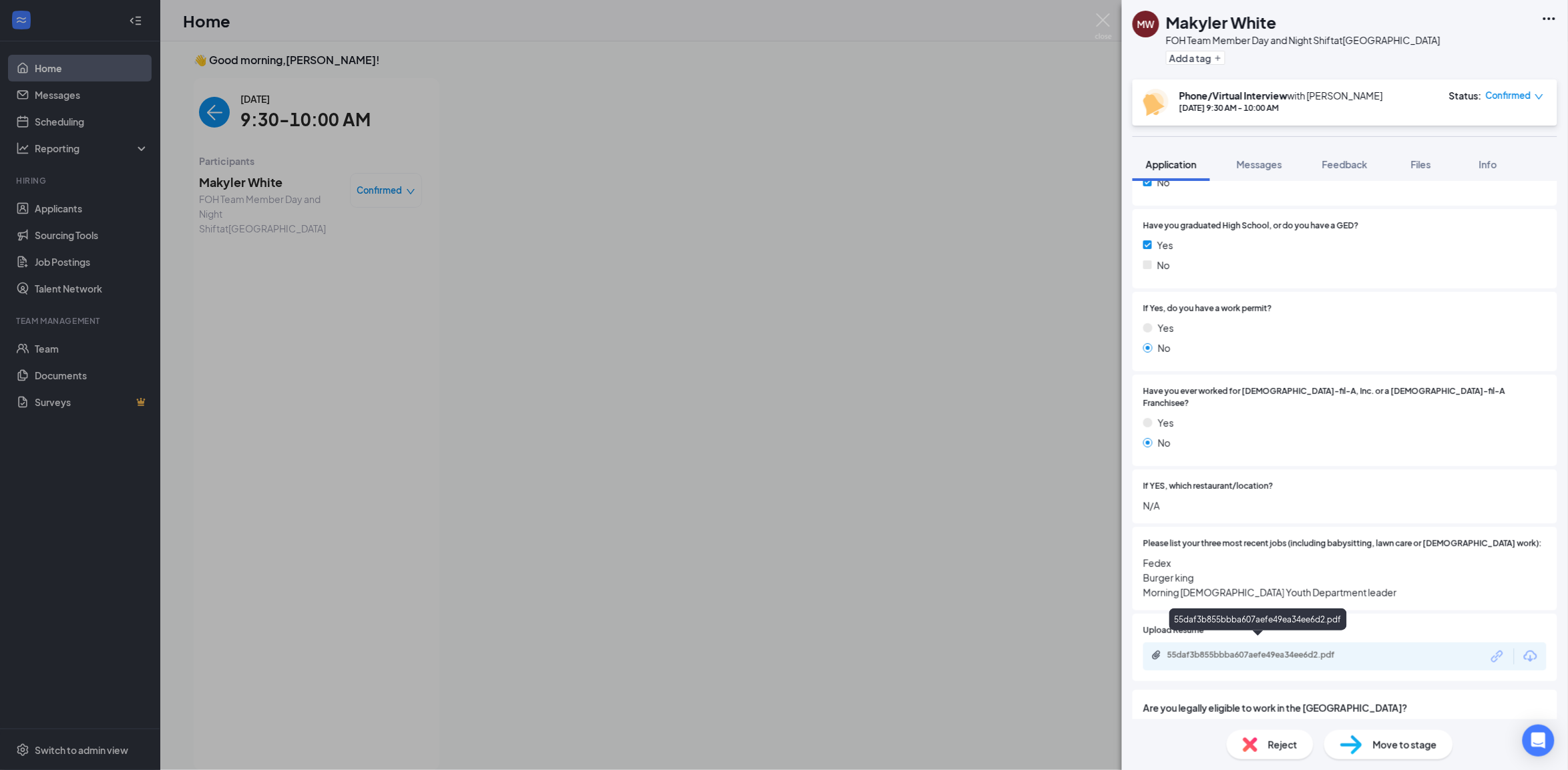
click at [1273, 650] on div "55daf3b855bbba607aefe49ea34ee6d2.pdf" at bounding box center [1260, 655] width 187 height 11
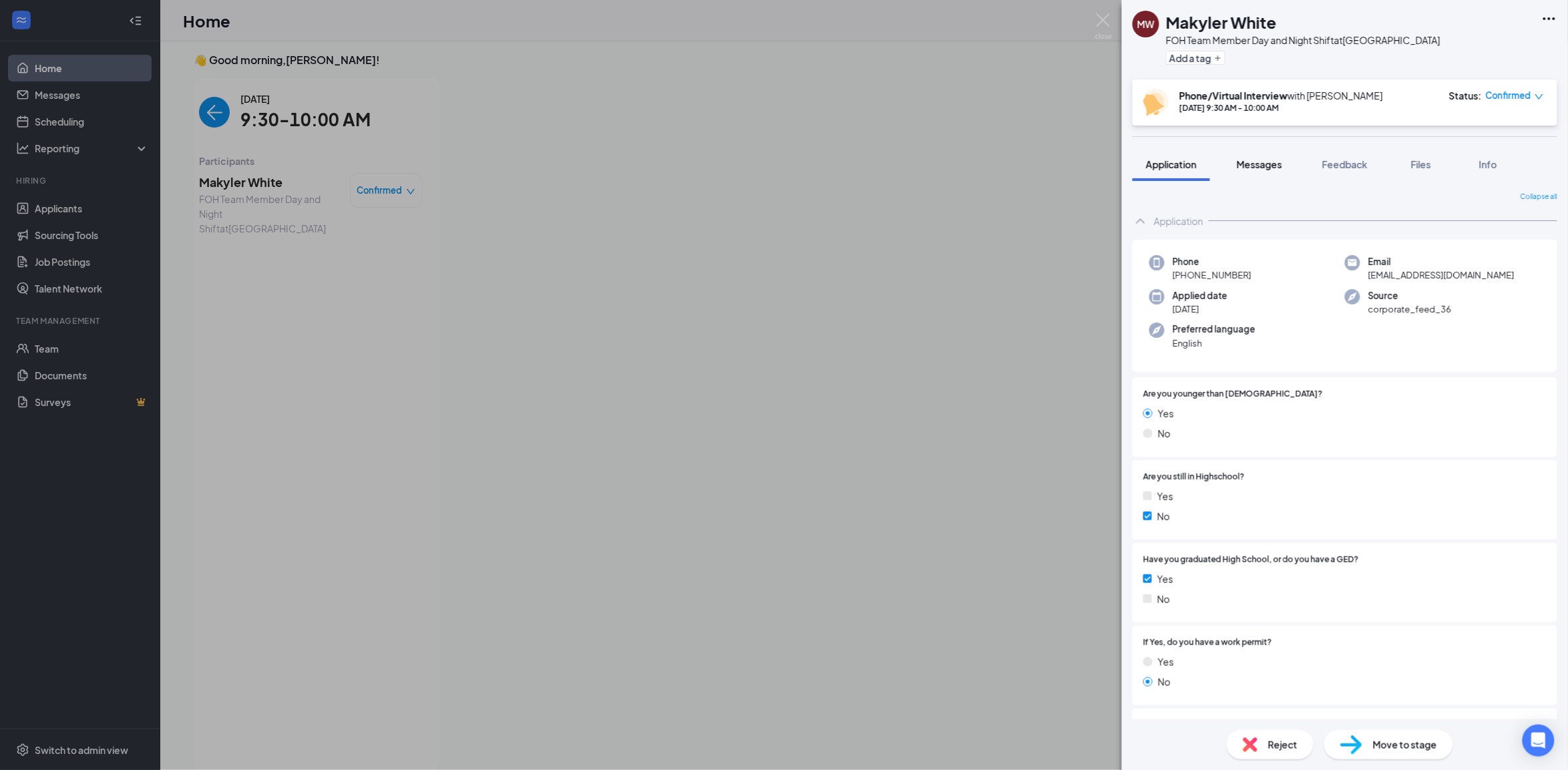
click at [1279, 170] on div "Messages" at bounding box center [1259, 164] width 45 height 13
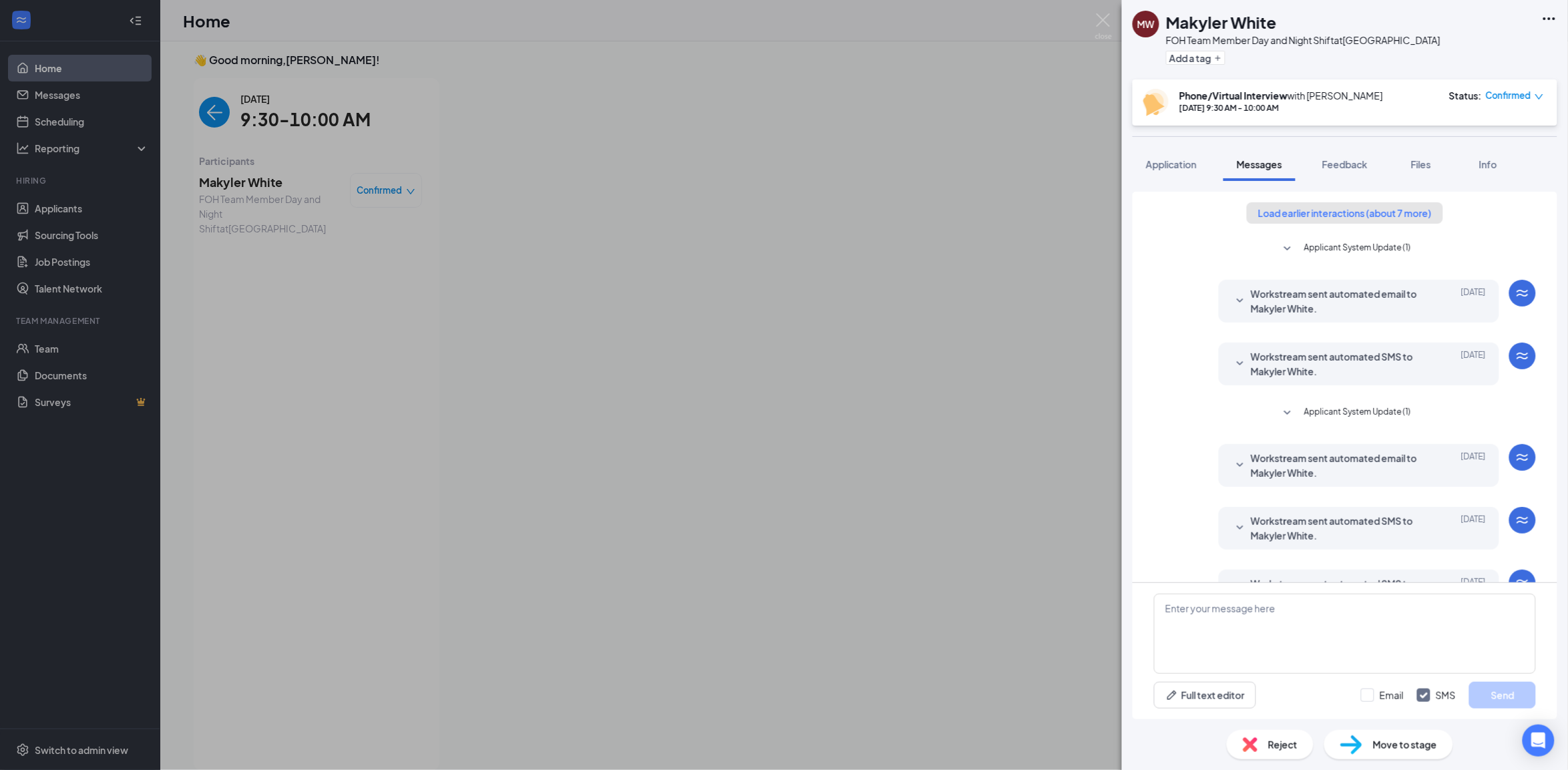
click at [1345, 211] on button "Load earlier interactions (about 7 more)" at bounding box center [1345, 213] width 197 height 21
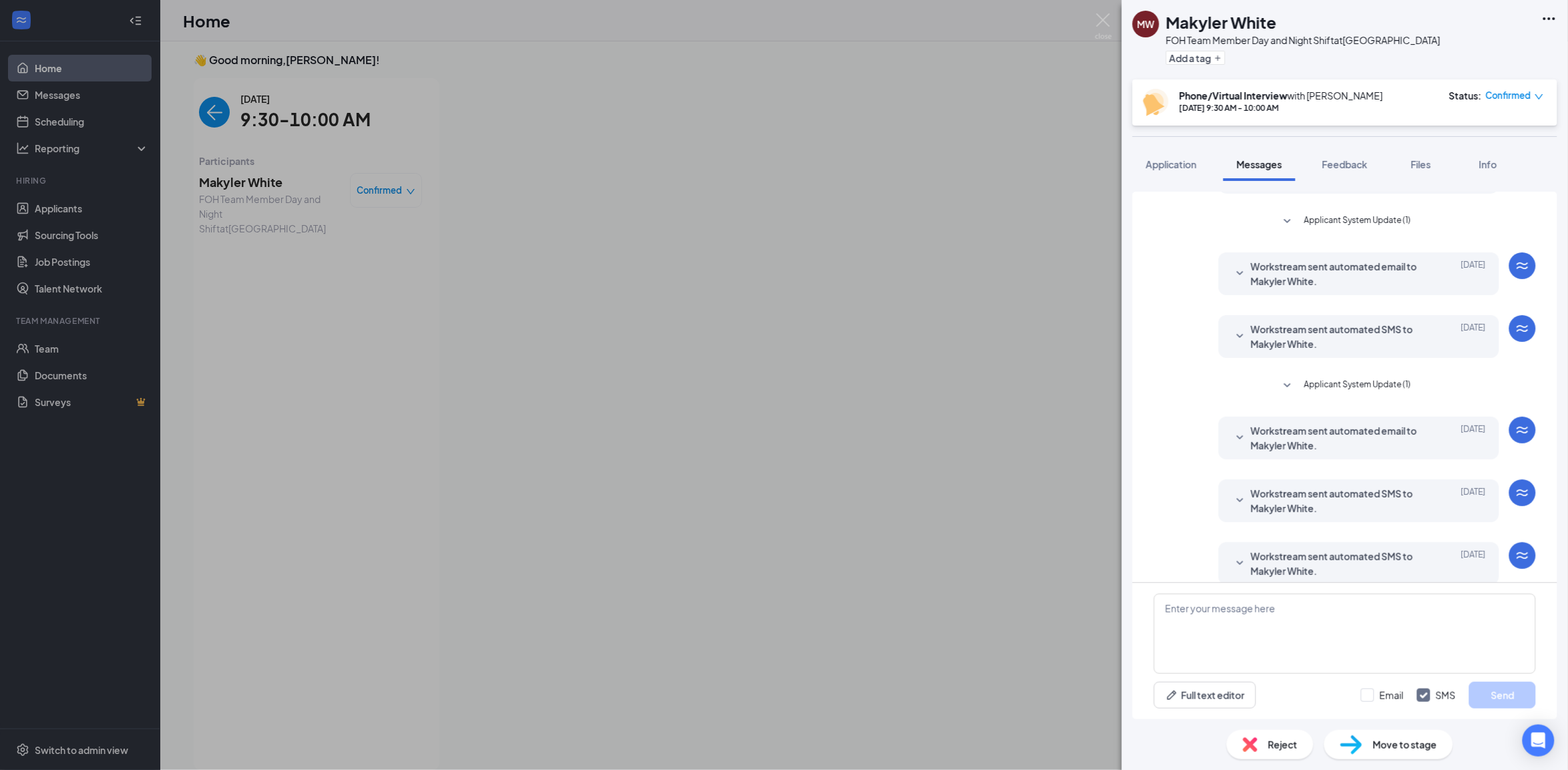
scroll to position [454, 0]
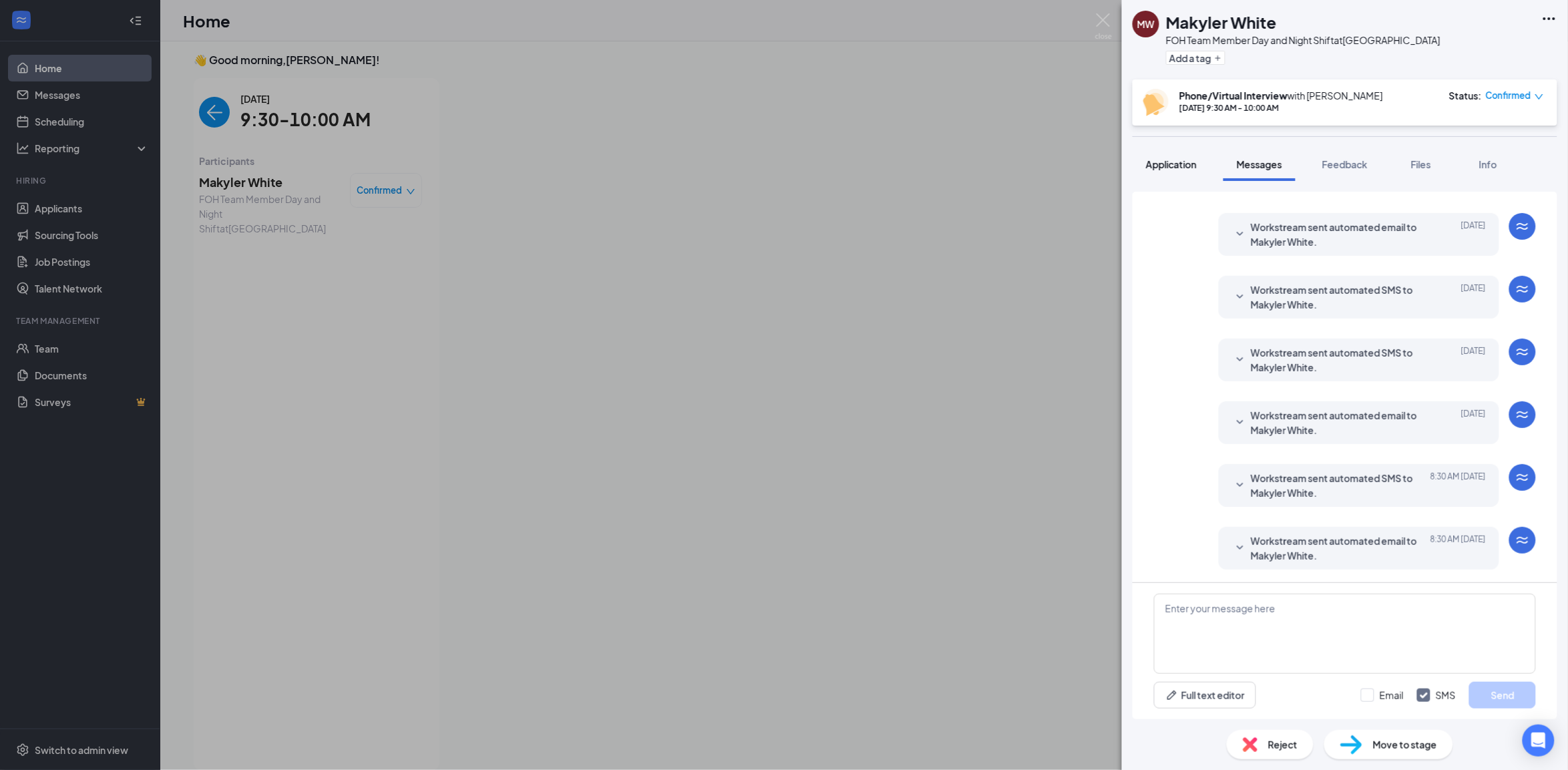
click at [1165, 175] on button "Application" at bounding box center [1171, 164] width 78 height 33
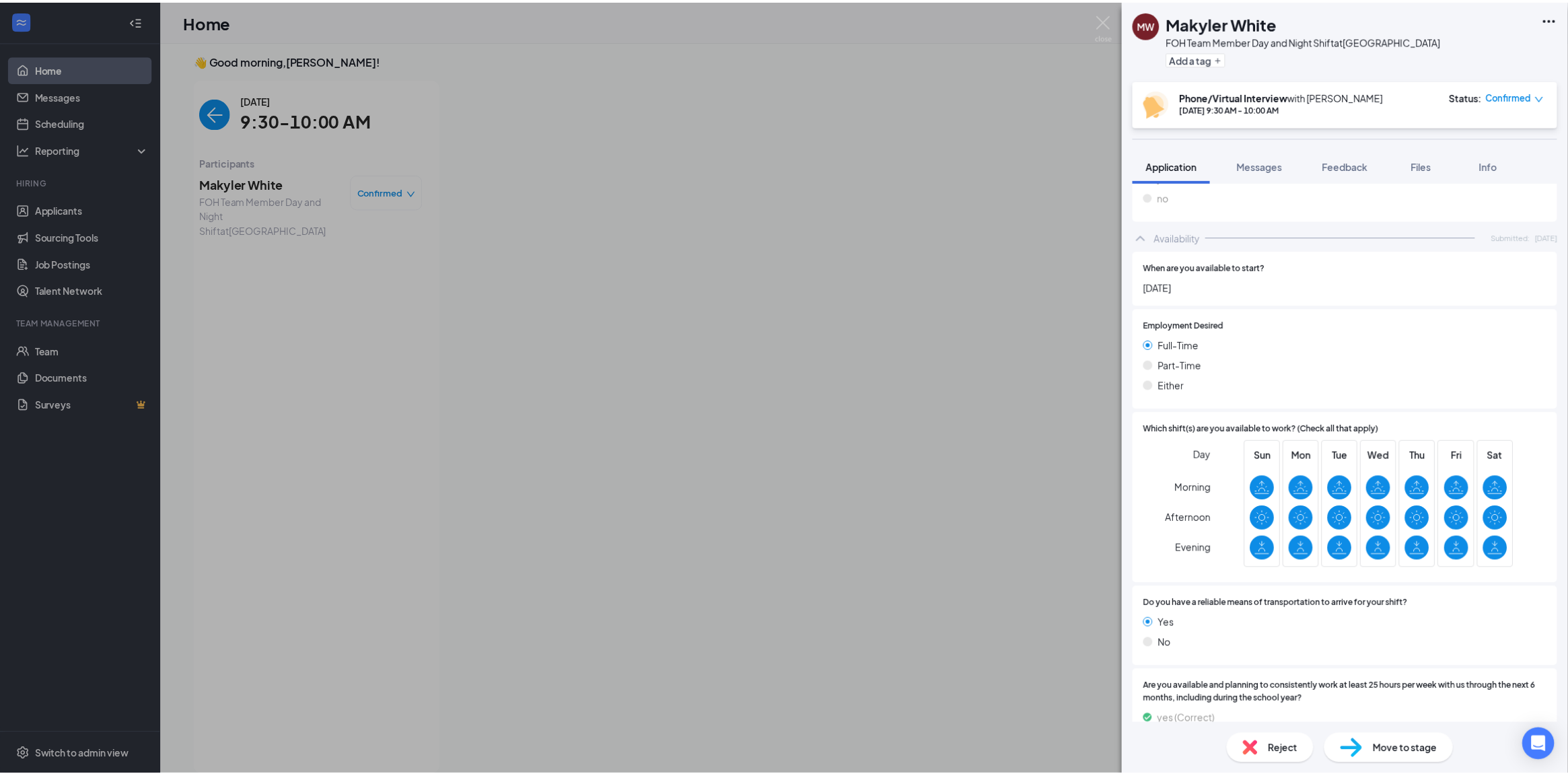
scroll to position [926, 0]
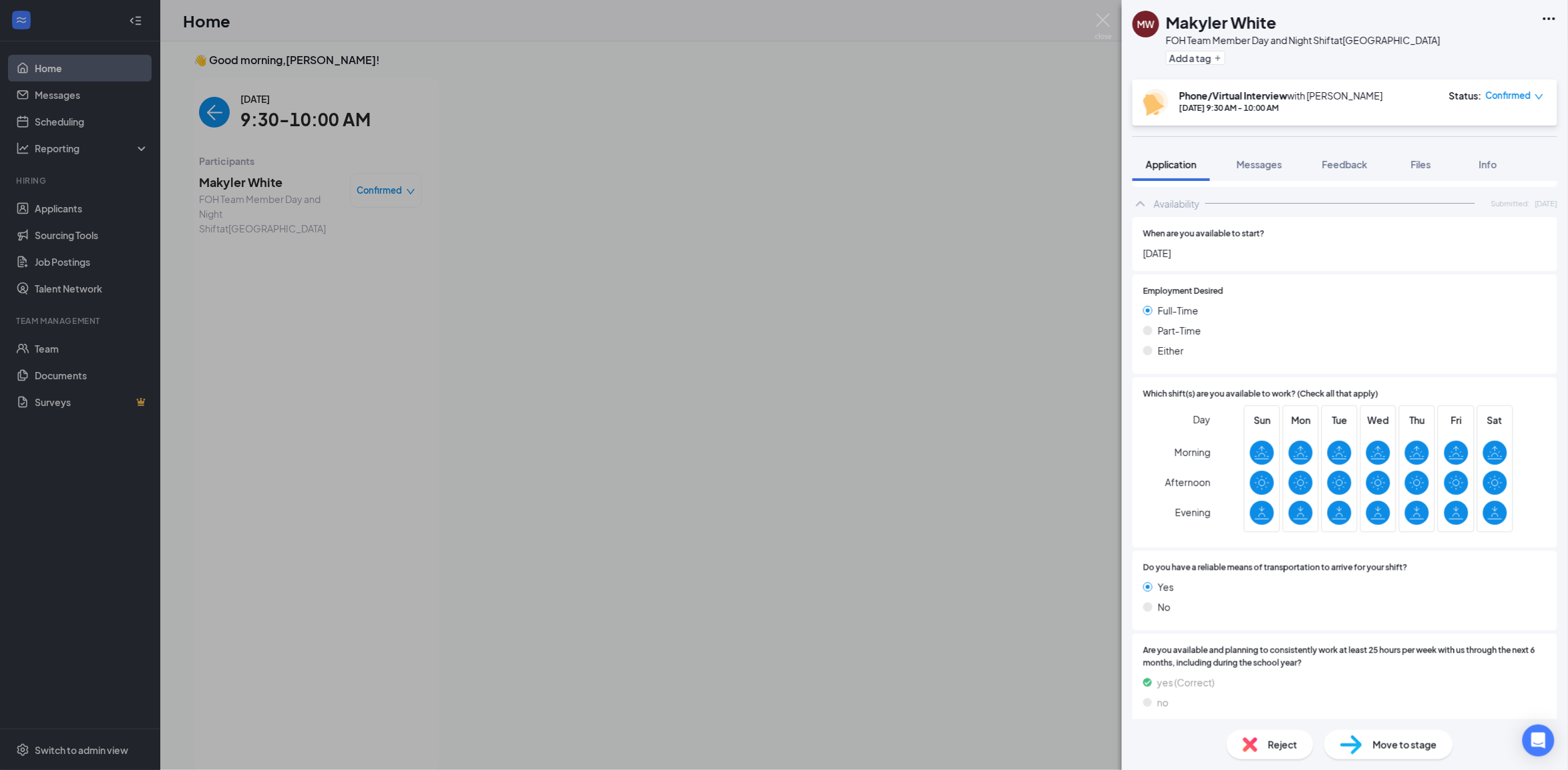
click at [304, 327] on div "MW Makyler White FOH Team Member Day and Night Shift at [GEOGRAPHIC_DATA] Add a…" at bounding box center [784, 385] width 1568 height 770
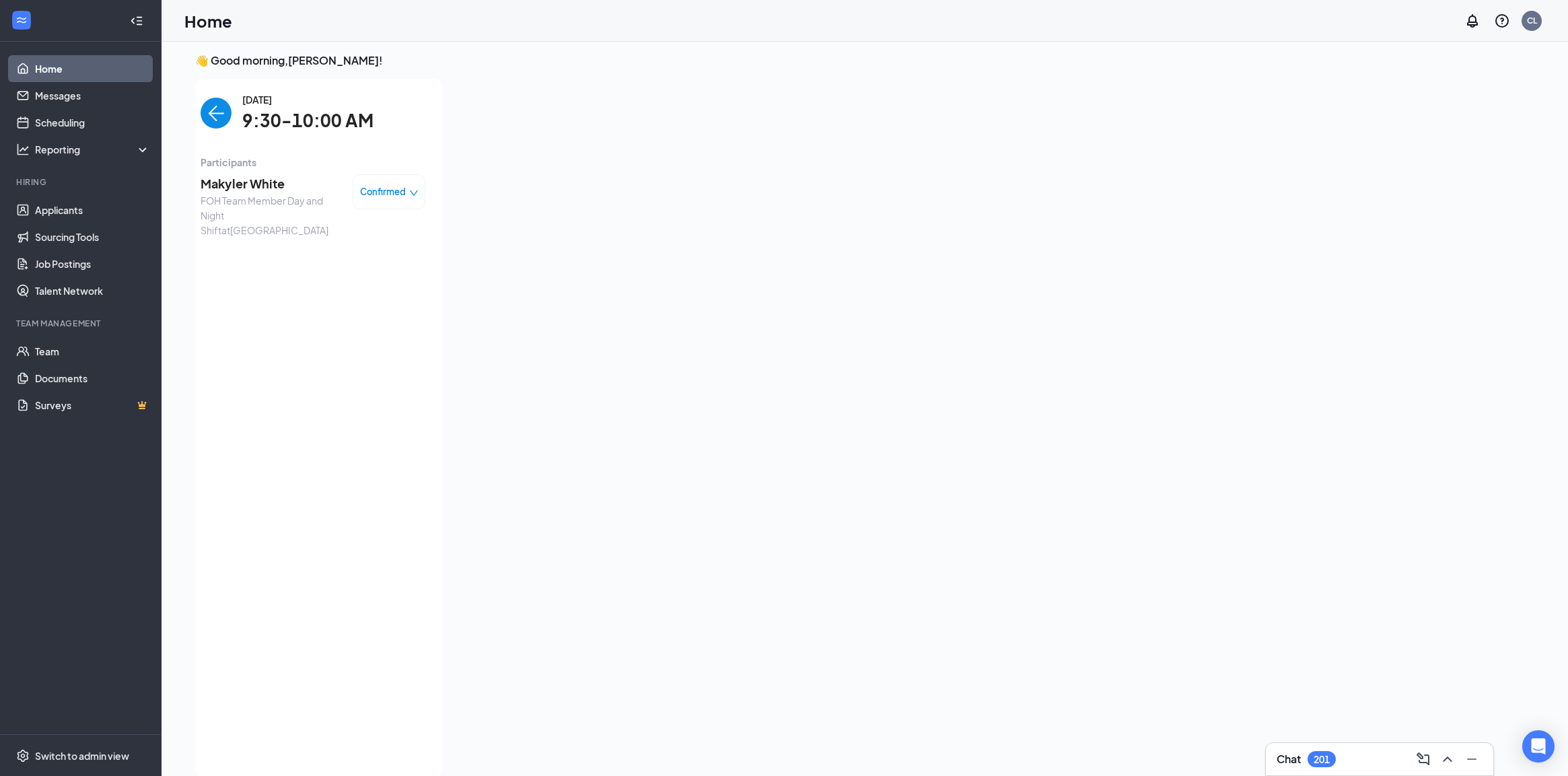
click at [200, 109] on img "back-button" at bounding box center [215, 113] width 31 height 31
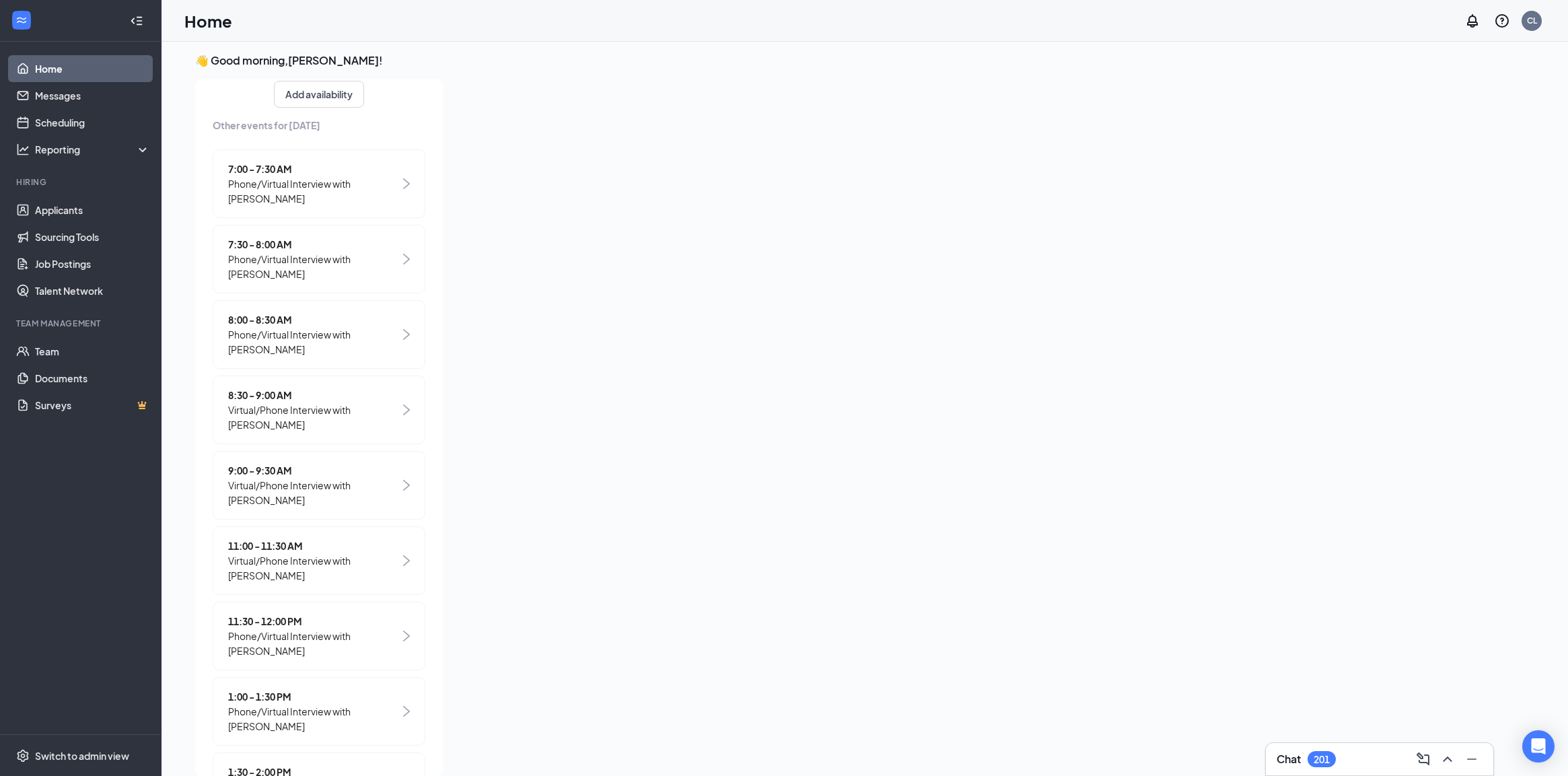
scroll to position [336, 0]
